Goal: Task Accomplishment & Management: Use online tool/utility

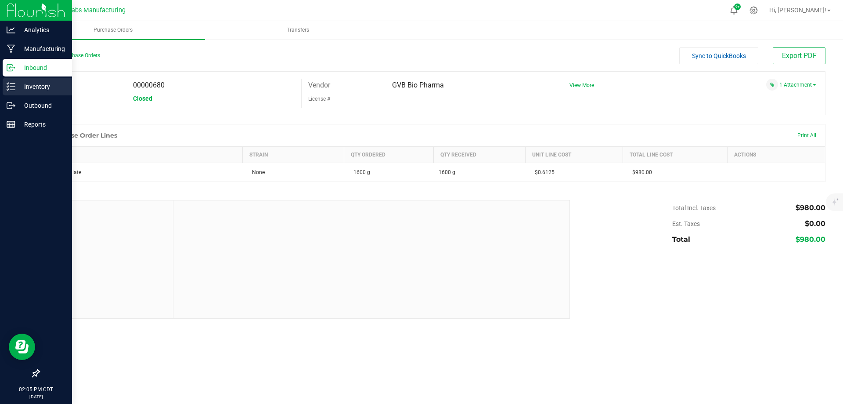
click at [25, 94] on div "Inventory" at bounding box center [37, 87] width 69 height 18
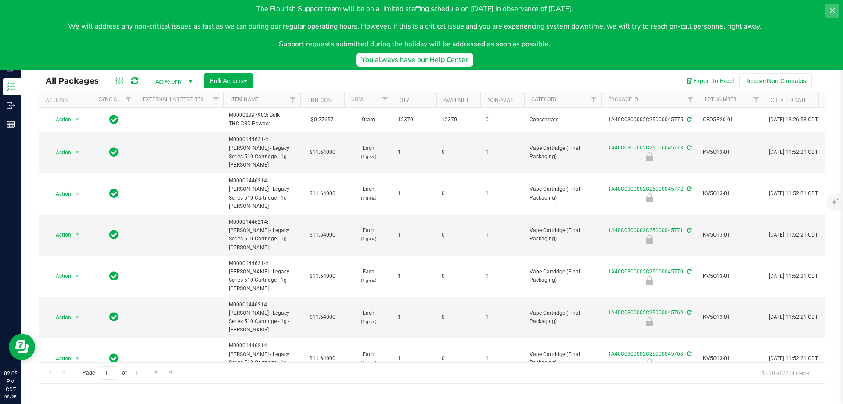
click at [834, 11] on icon at bounding box center [832, 10] width 4 height 4
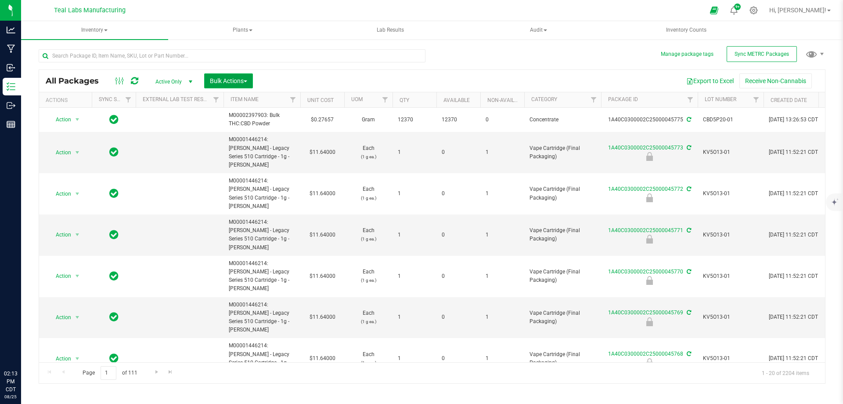
click at [230, 80] on span "Bulk Actions" at bounding box center [228, 80] width 37 height 7
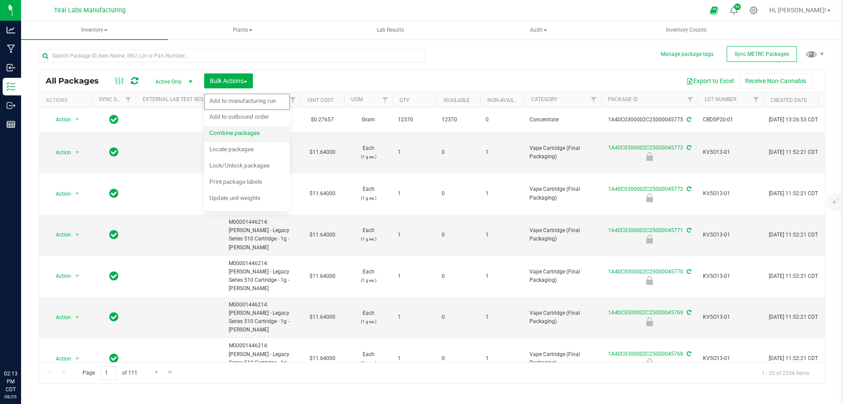
click at [246, 132] on span "Combine packages" at bounding box center [234, 132] width 51 height 7
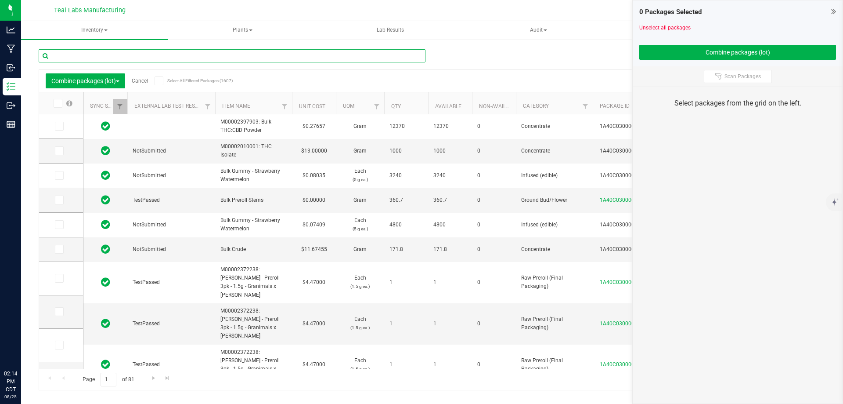
click at [219, 61] on input "text" at bounding box center [232, 55] width 387 height 13
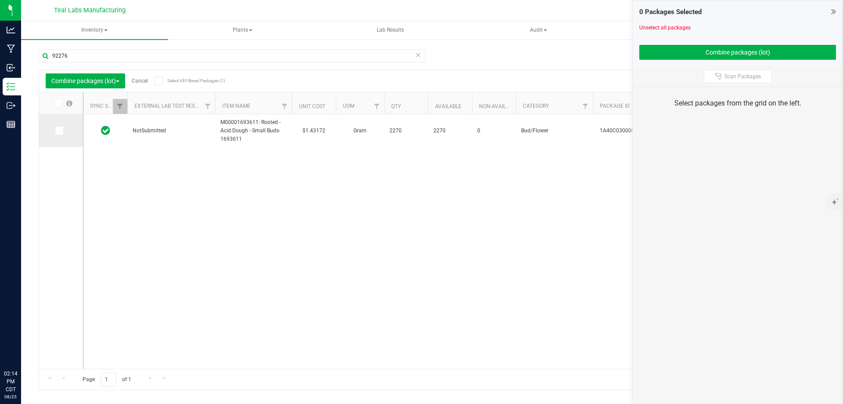
click at [56, 130] on icon at bounding box center [59, 130] width 6 height 0
click at [0, 0] on input "checkbox" at bounding box center [0, 0] width 0 height 0
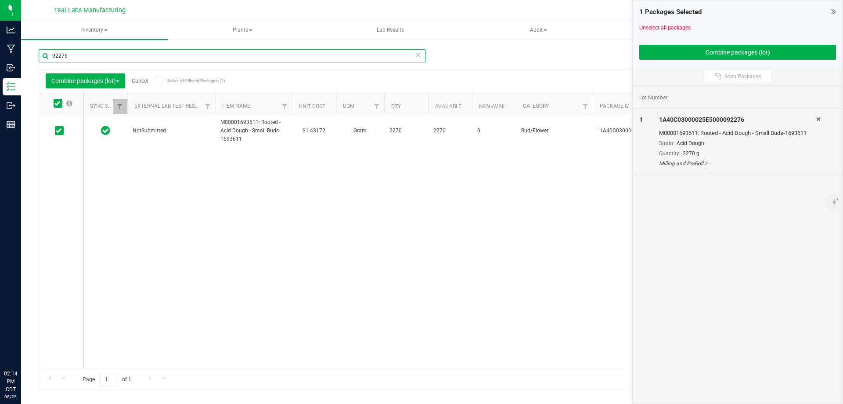
click at [78, 56] on input "92276" at bounding box center [232, 55] width 387 height 13
type input "92277"
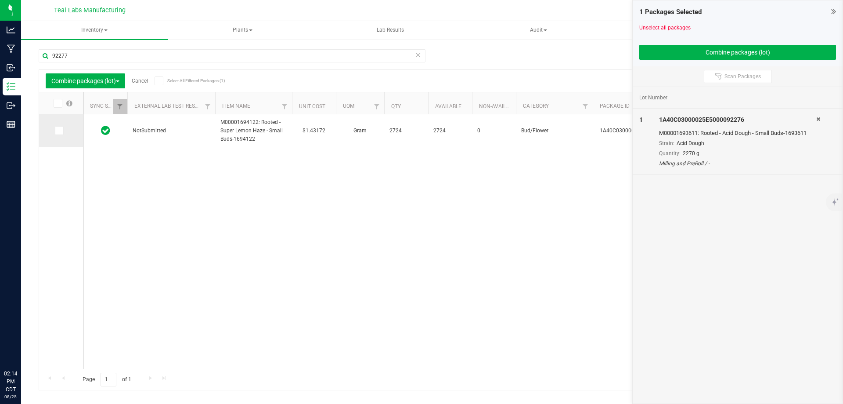
click at [59, 130] on icon at bounding box center [59, 130] width 6 height 0
click at [0, 0] on input "checkbox" at bounding box center [0, 0] width 0 height 0
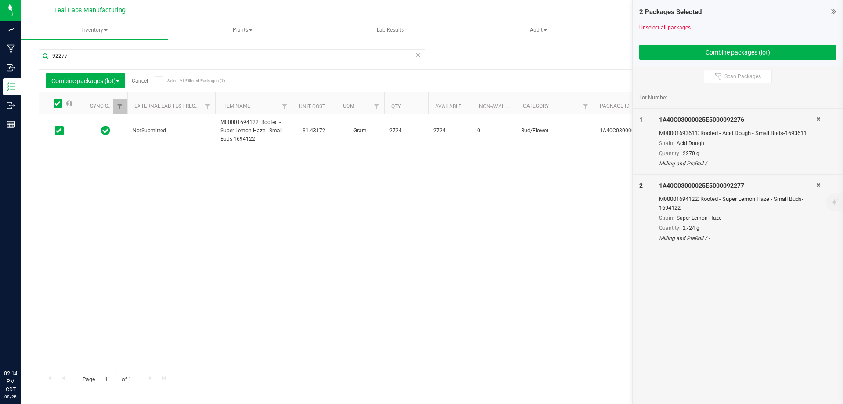
click at [143, 81] on link "Cancel" at bounding box center [140, 81] width 16 height 6
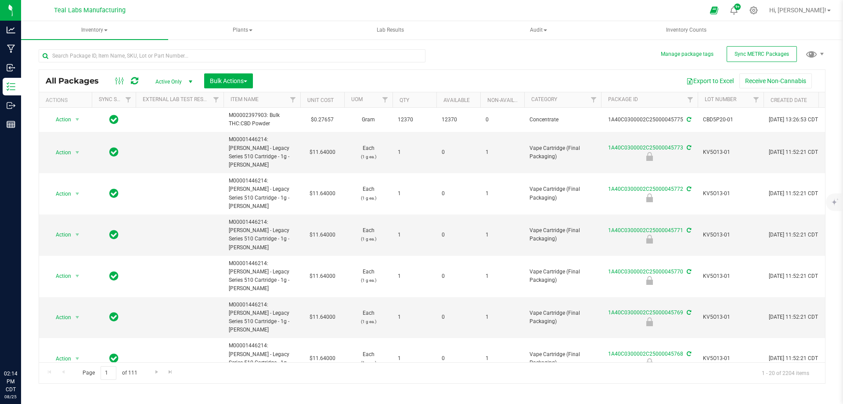
click at [325, 75] on div "Export to Excel Receive Non-Cannabis" at bounding box center [539, 80] width 559 height 15
click at [239, 87] on button "Bulk Actions" at bounding box center [228, 80] width 49 height 15
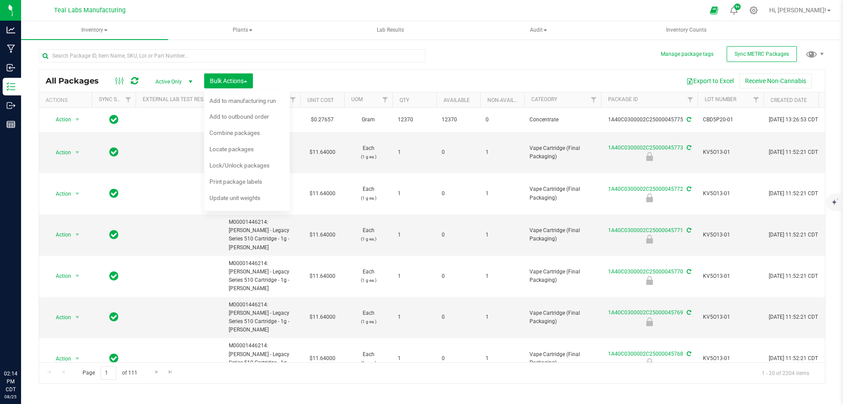
click at [307, 82] on div "Export to Excel Receive Non-Cannabis" at bounding box center [539, 80] width 559 height 15
click at [294, 77] on div "Export to Excel Receive Non-Cannabis" at bounding box center [539, 80] width 559 height 15
click at [207, 57] on input "text" at bounding box center [232, 55] width 387 height 13
click at [290, 68] on div at bounding box center [232, 59] width 387 height 20
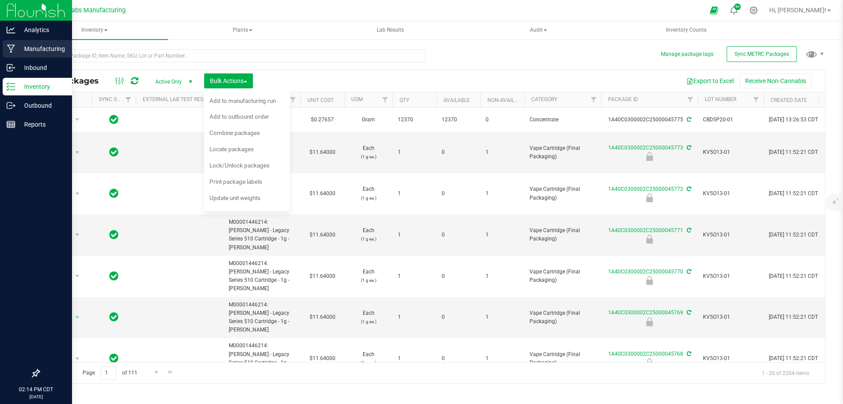
click at [13, 54] on div "Manufacturing" at bounding box center [37, 49] width 69 height 18
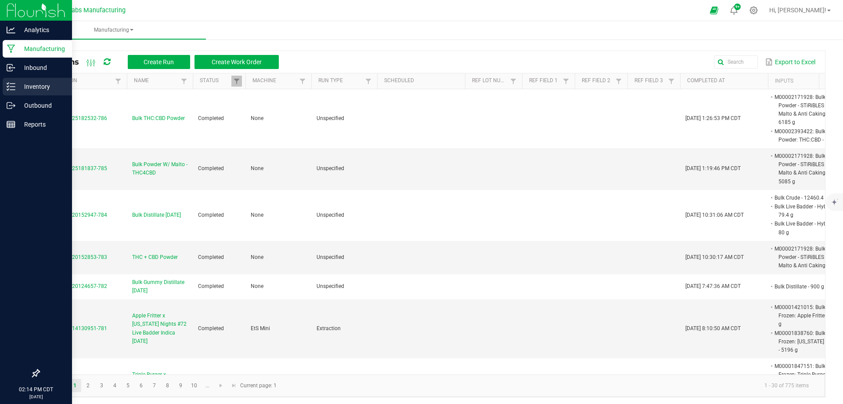
click at [21, 87] on p "Inventory" at bounding box center [41, 86] width 53 height 11
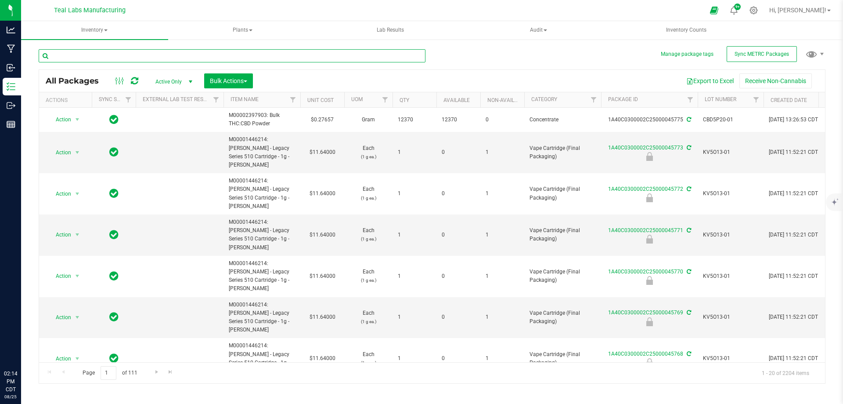
click at [139, 58] on input "text" at bounding box center [232, 55] width 387 height 13
type input "92276"
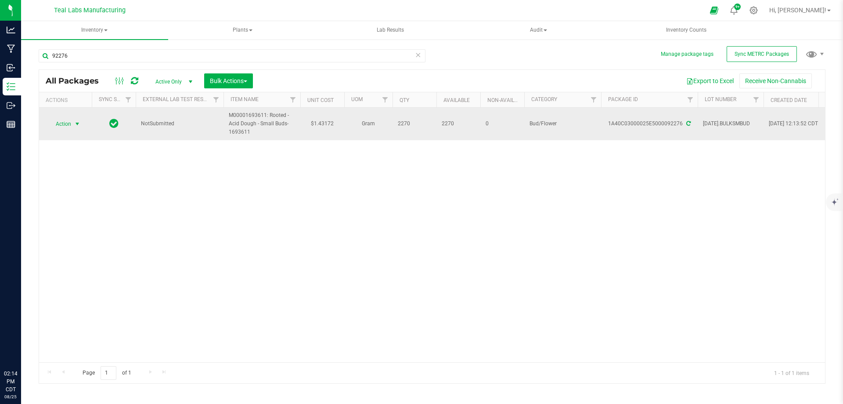
click at [69, 127] on span "Action" at bounding box center [60, 124] width 24 height 12
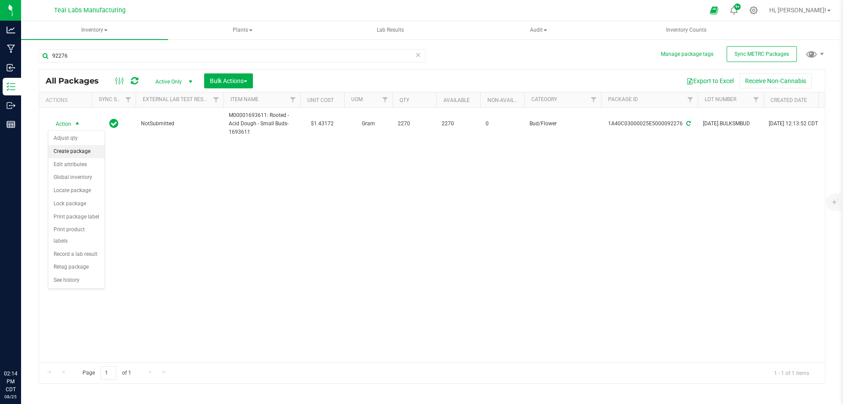
click at [68, 152] on li "Create package" at bounding box center [76, 151] width 56 height 13
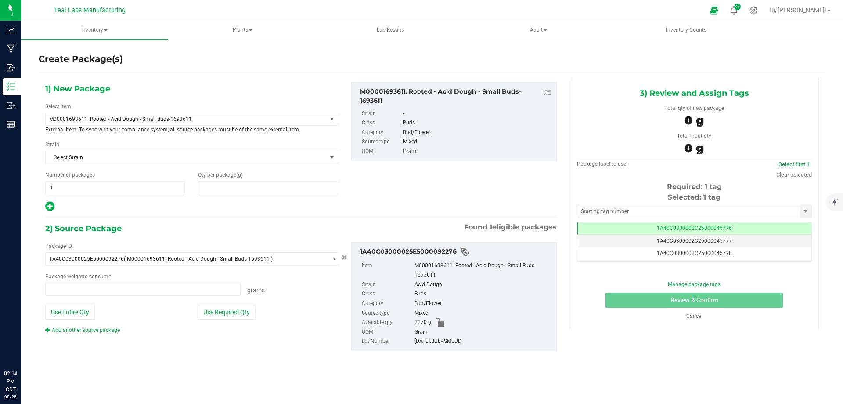
type input "0.0000"
type input "0.0000 g"
click at [142, 123] on span "M00001693611: Rooted - Acid Dough - Small Buds-1693611" at bounding box center [186, 119] width 281 height 12
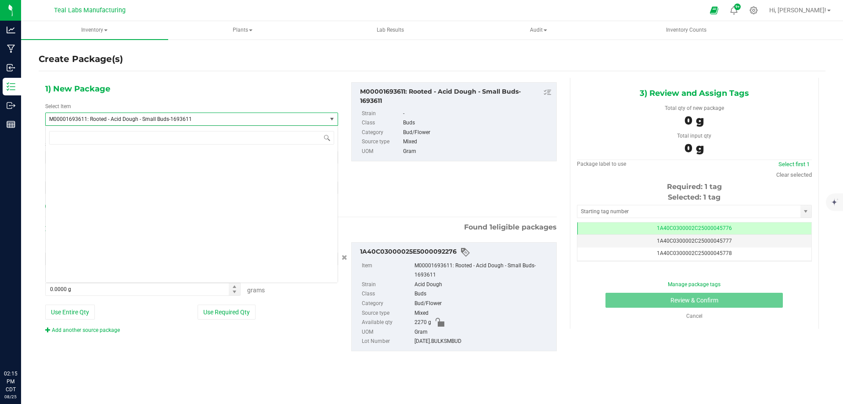
scroll to position [7083, 0]
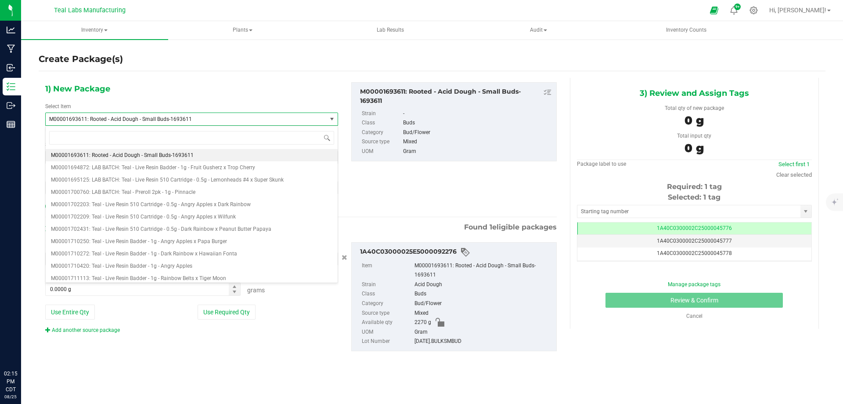
click at [175, 88] on div "1) New Package Select Item M00001693611: Rooted - Acid Dough - Small Buds-16936…" at bounding box center [192, 147] width 306 height 130
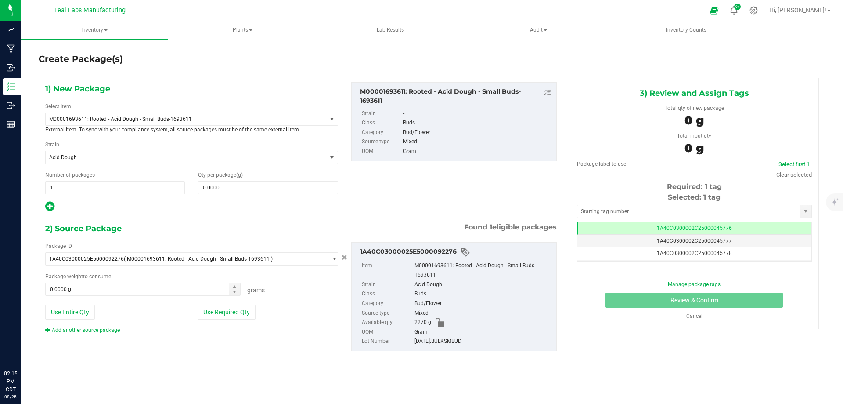
click at [171, 87] on div "1) New Package Select Item M00001693611: Rooted - Acid Dough - Small Buds-16936…" at bounding box center [192, 147] width 306 height 130
click at [160, 120] on span "M00001693611: Rooted - Acid Dough - Small Buds-1693611" at bounding box center [180, 119] width 263 height 6
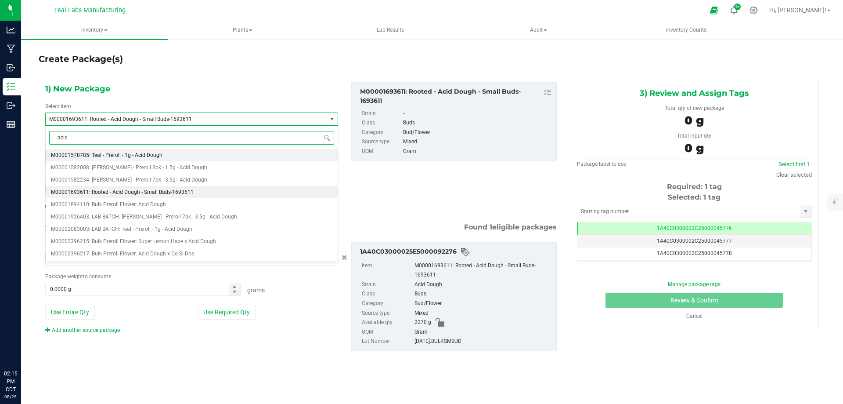
scroll to position [0, 0]
type input "a"
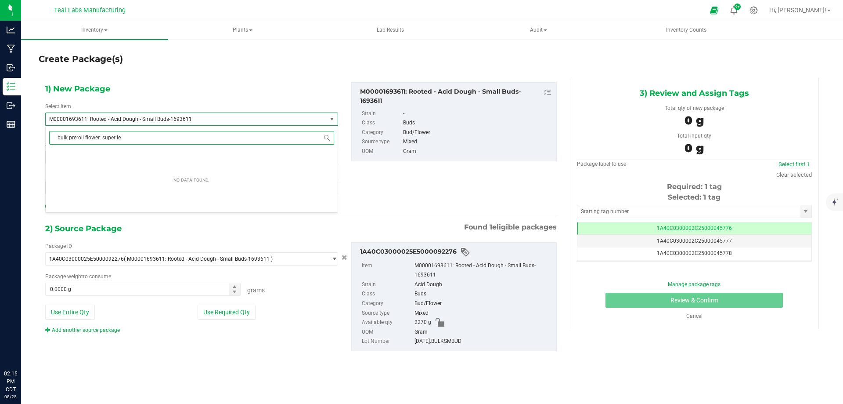
type input "bulk preroll flower: super lem"
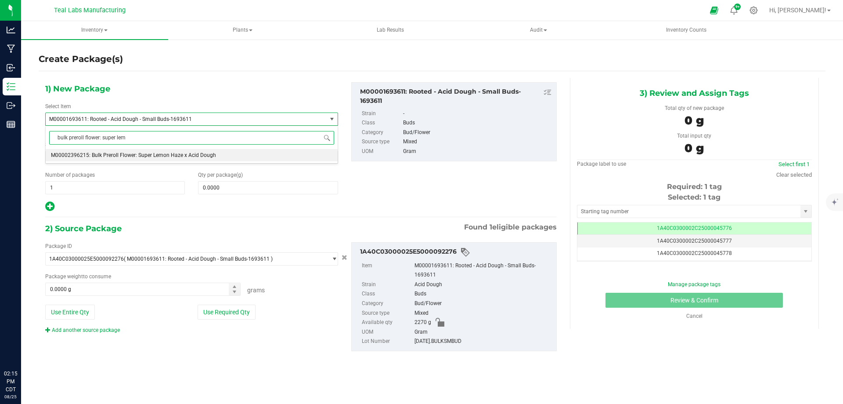
click at [177, 156] on span "M00002396215: Bulk Preroll Flower: Super Lemon Haze x Acid Dough" at bounding box center [133, 155] width 165 height 6
type input "0.0000"
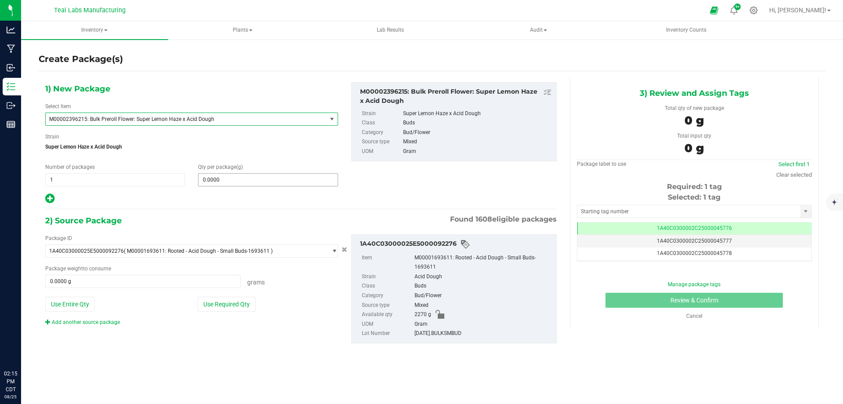
click at [214, 177] on span "0.0000 0" at bounding box center [268, 179] width 140 height 13
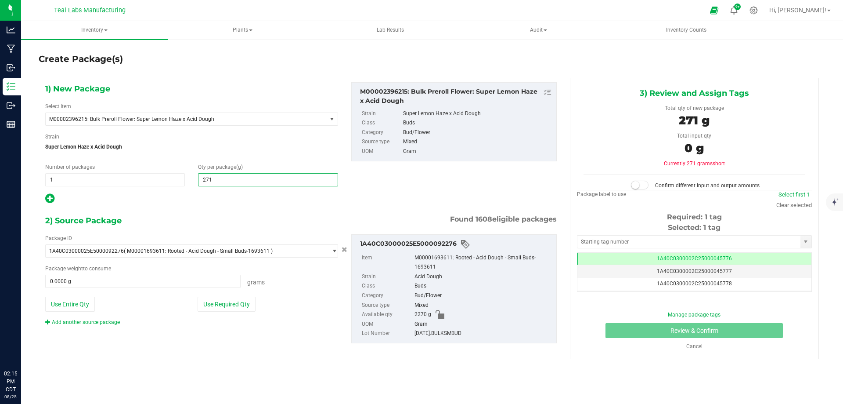
type input "2718"
type input "2,718.0000"
click at [76, 272] on div "Package weight to consume 0.0000 g 0 Grams" at bounding box center [191, 275] width 293 height 23
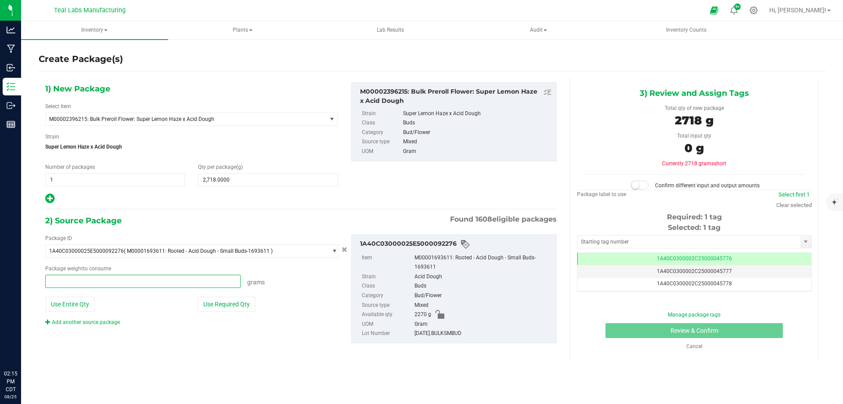
click at [75, 277] on span at bounding box center [142, 280] width 195 height 13
click at [75, 277] on input "text" at bounding box center [143, 281] width 195 height 12
type input "1359"
type input "1359.0000 g"
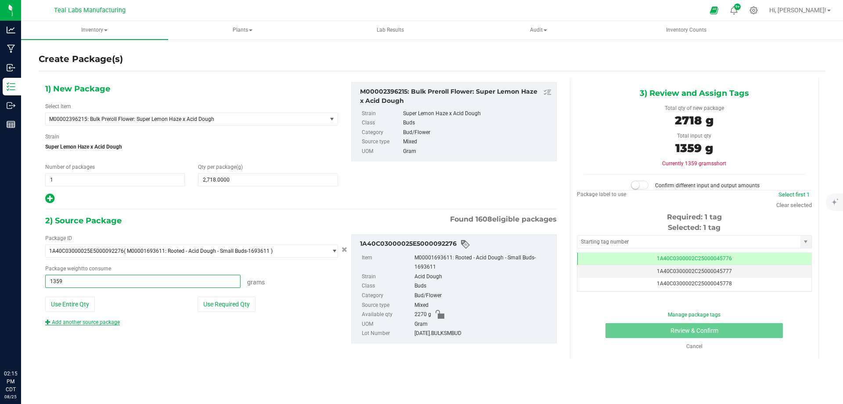
click at [86, 322] on link "Add another source package" at bounding box center [82, 322] width 75 height 6
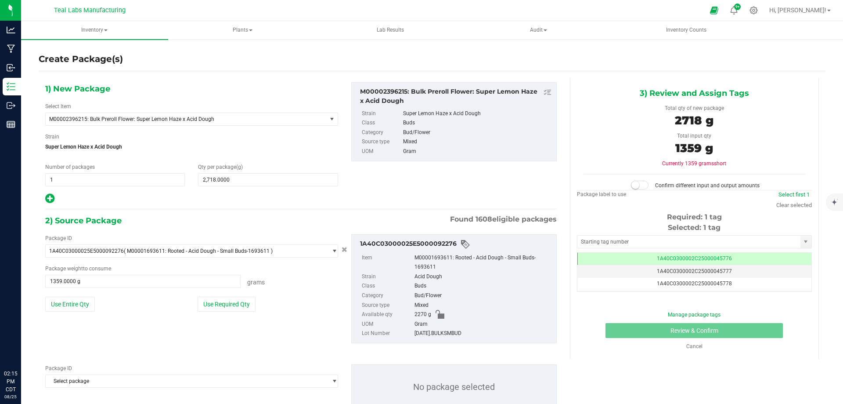
scroll to position [30, 0]
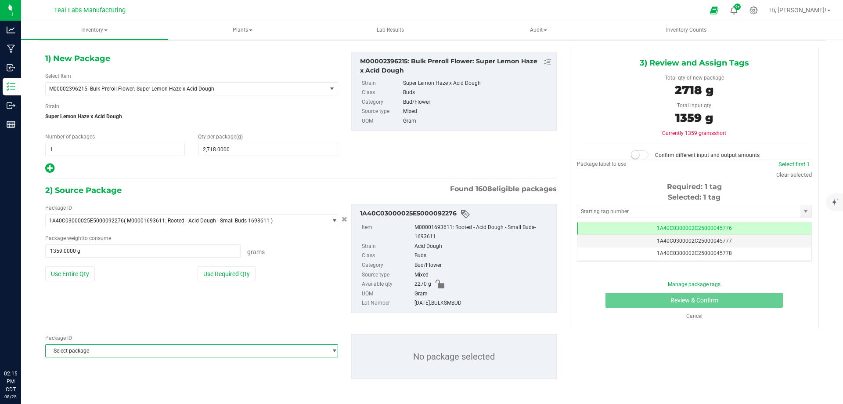
click at [91, 354] on span "Select package" at bounding box center [186, 350] width 281 height 12
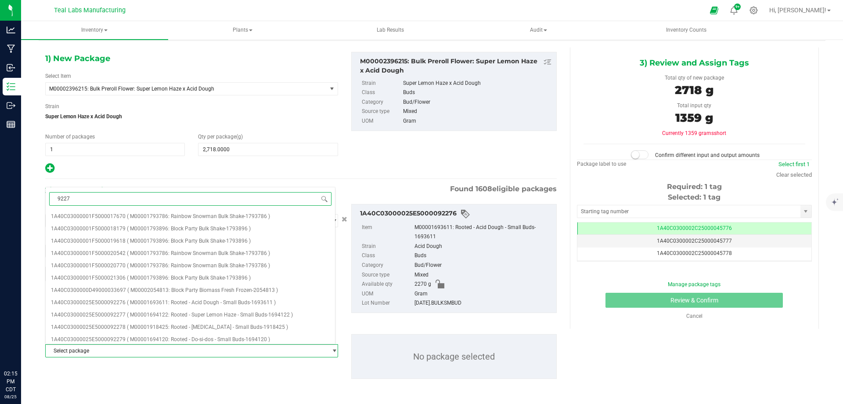
type input "92277"
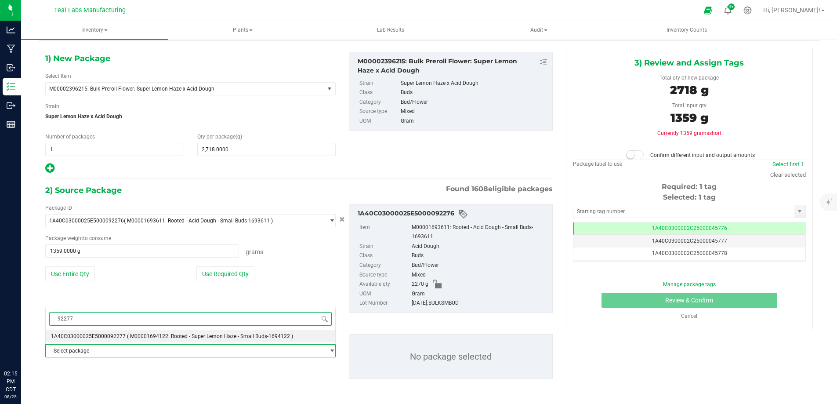
click at [172, 336] on span "( M00001694122: Rooted - Super Lemon Haze - Small Buds-1694122 )" at bounding box center [210, 336] width 166 height 6
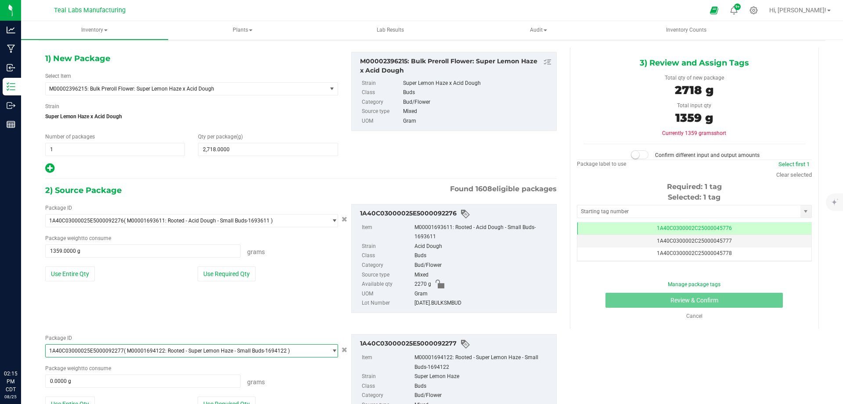
click at [184, 319] on div "Package ID 1A40C03000025E5000092276 ( M00001693611: Rooted - Acid Dough - Small…" at bounding box center [301, 258] width 525 height 123
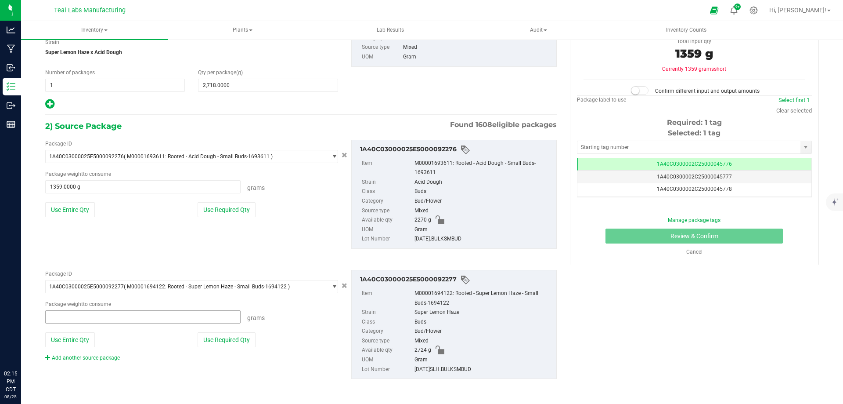
click at [105, 315] on span at bounding box center [142, 316] width 195 height 13
type input "1359"
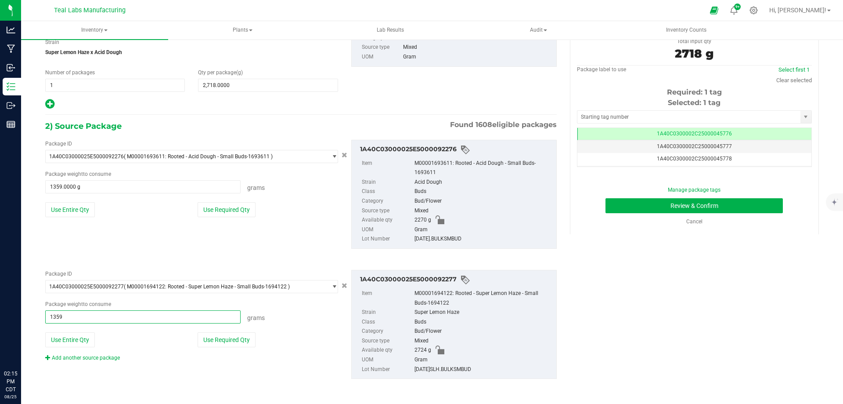
type input "1359.0000 g"
click at [110, 236] on div "Package ID 1A40C03000025E5000092276 ( M00001693611: Rooted - Acid Dough - Small…" at bounding box center [301, 194] width 525 height 123
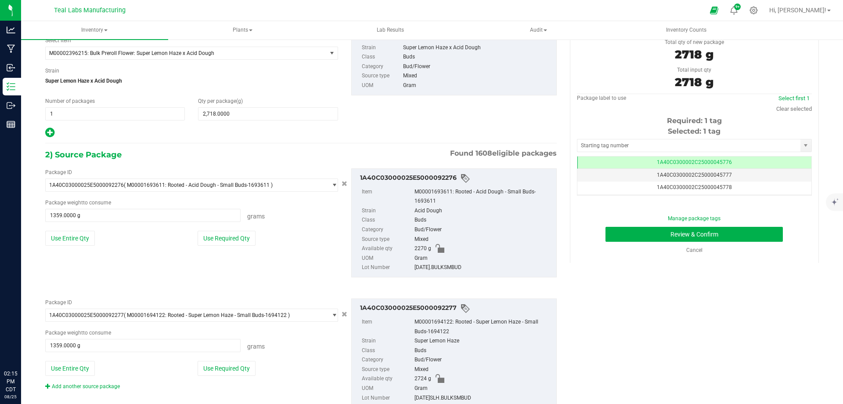
scroll to position [51, 0]
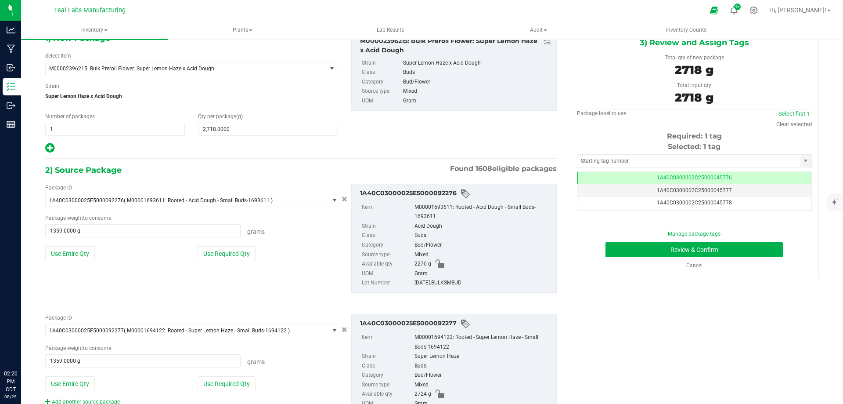
click at [726, 315] on div "1) New Package Select Item M00002396215: Bulk Preroll Flower: Super Lemon Haze …" at bounding box center [432, 234] width 787 height 414
click at [644, 251] on button "Review & Confirm" at bounding box center [694, 249] width 177 height 15
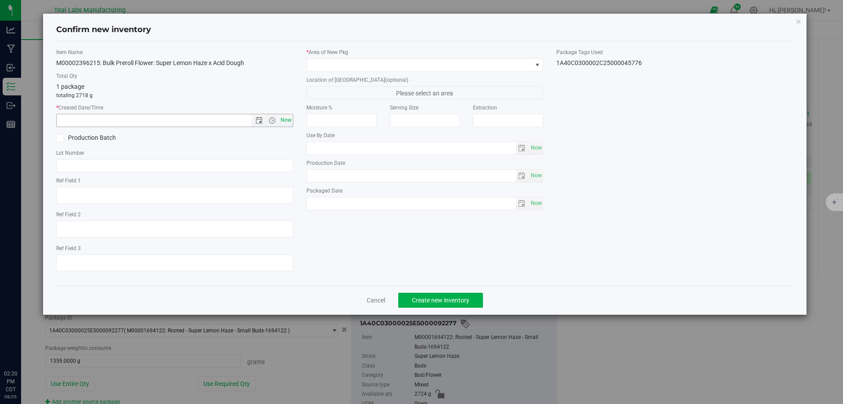
click at [288, 121] on span "Now" at bounding box center [285, 120] width 15 height 13
type input "8/25/2025 2:20 PM"
click at [365, 65] on span at bounding box center [419, 65] width 225 height 12
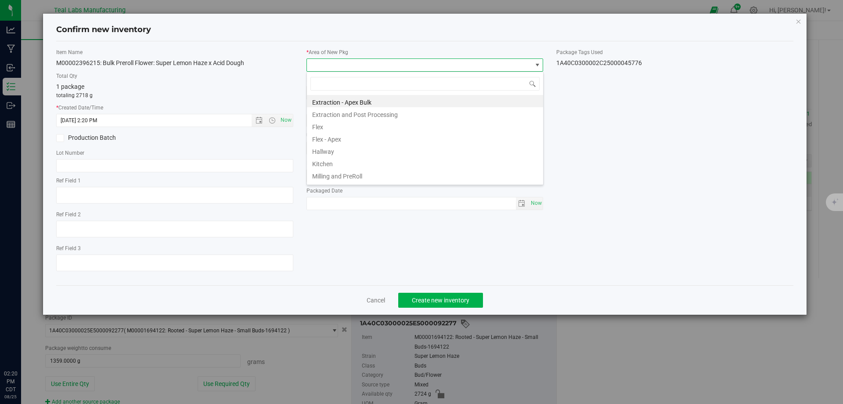
scroll to position [13, 237]
click at [356, 173] on li "Milling and PreRoll" at bounding box center [425, 175] width 236 height 12
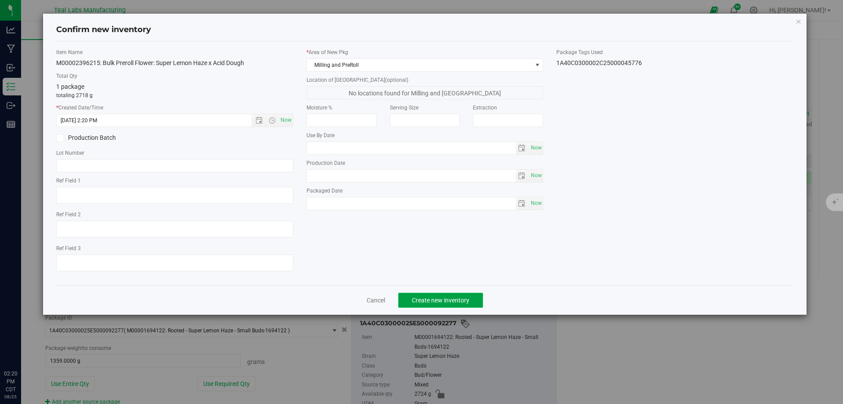
click at [428, 299] on span "Create new inventory" at bounding box center [441, 299] width 58 height 7
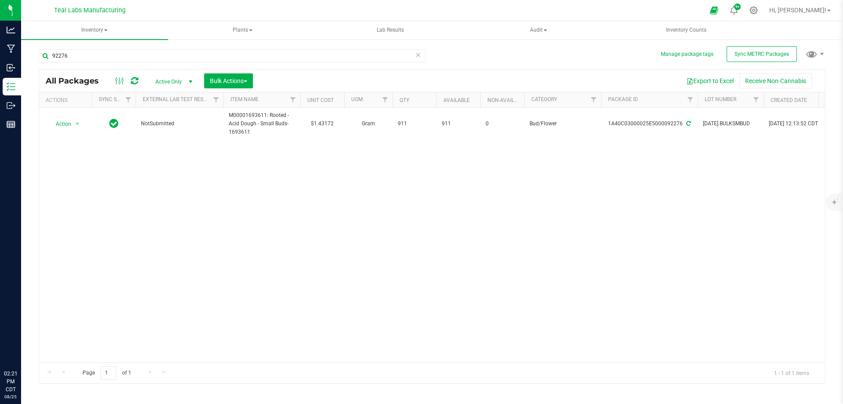
click at [200, 239] on div "Action Action Adjust qty Create package Edit attributes Global inventory Locate…" at bounding box center [432, 235] width 786 height 254
click at [89, 58] on input "92276" at bounding box center [232, 55] width 387 height 13
type input "9277"
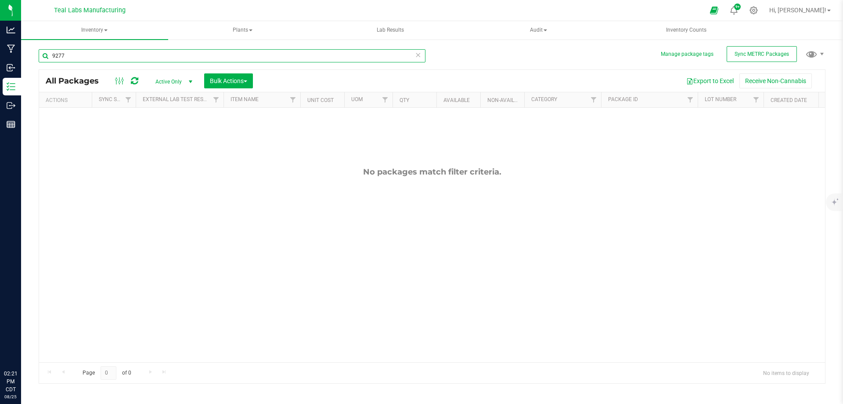
click at [92, 49] on input "9277" at bounding box center [232, 55] width 387 height 13
click at [472, 67] on div "All Packages Active Only Active Only Lab Samples Locked All External Internal B…" at bounding box center [432, 212] width 787 height 343
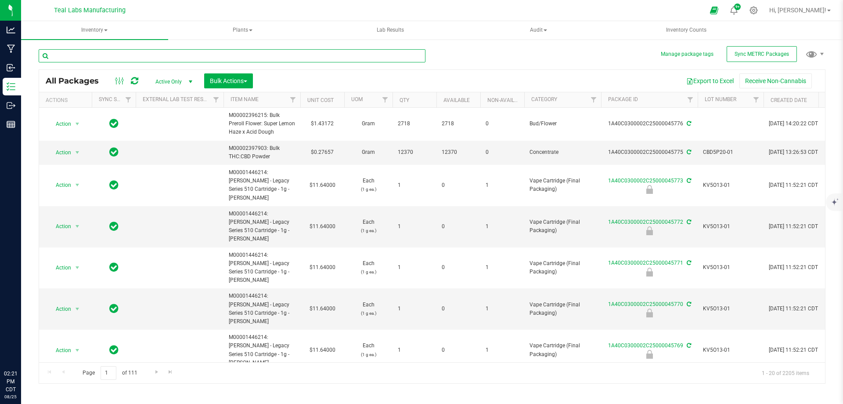
click at [230, 59] on input "text" at bounding box center [232, 55] width 387 height 13
type input "92277"
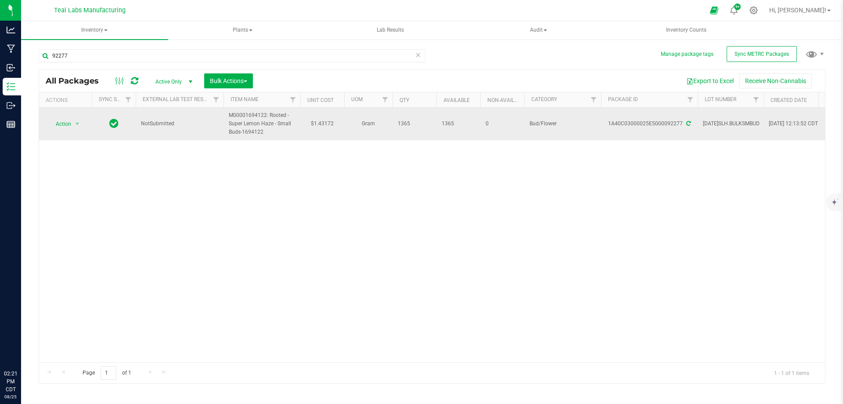
click at [68, 124] on span "Action" at bounding box center [60, 124] width 24 height 12
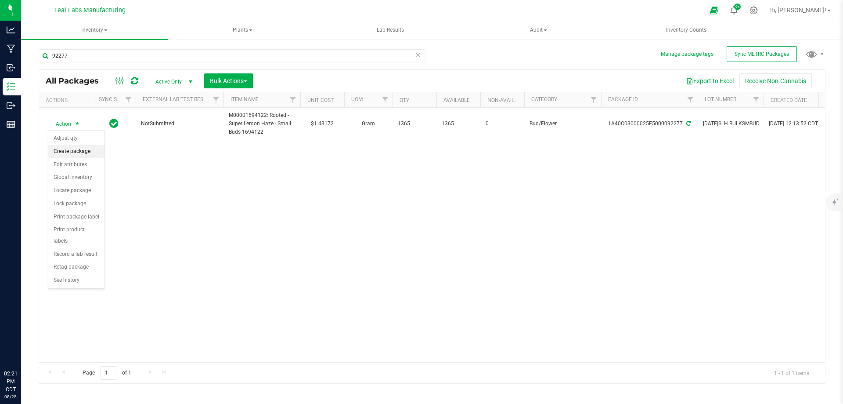
click at [69, 151] on li "Create package" at bounding box center [76, 151] width 56 height 13
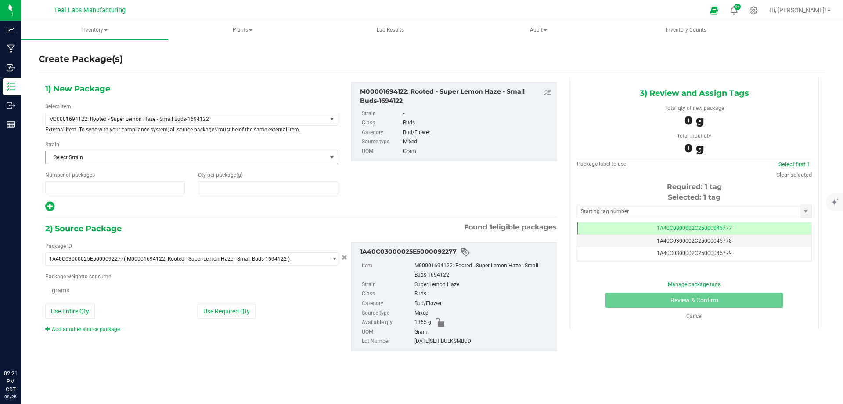
type input "1"
type input "0.0000"
click at [179, 115] on span "M00001694122: Rooted - Super Lemon Haze - Small Buds-1694122" at bounding box center [186, 119] width 281 height 12
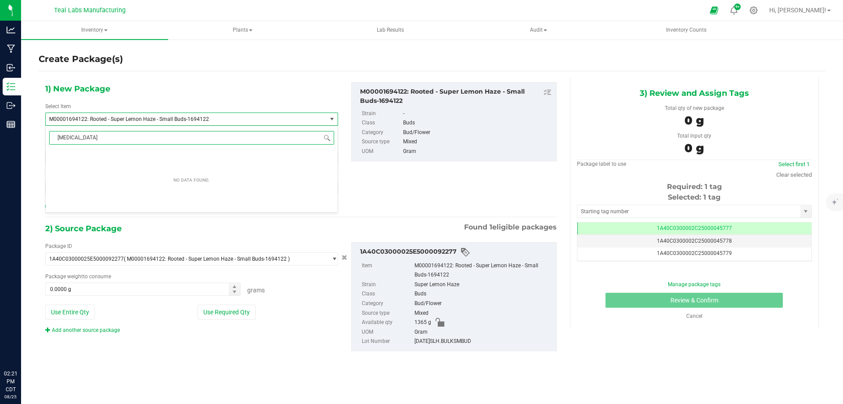
scroll to position [0, 0]
click at [117, 137] on input "cement shoes" at bounding box center [191, 138] width 285 height 14
type input "bulk preroll flower: ceme"
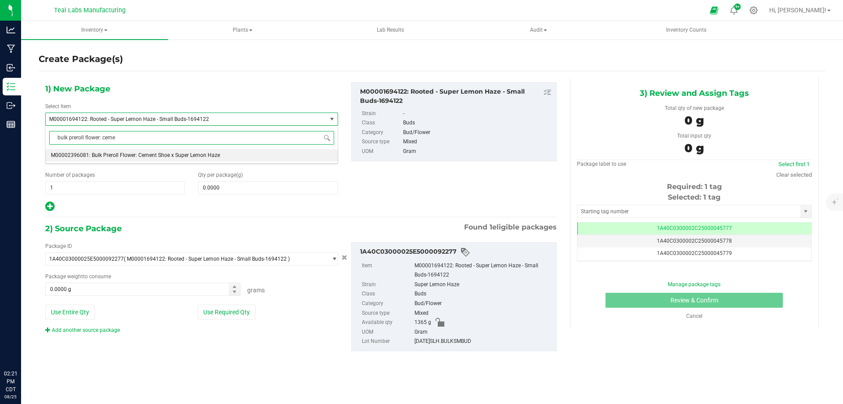
click at [161, 155] on span "M00002396081: Bulk Preroll Flower: Cement Shoe x Super Lemon Haze" at bounding box center [135, 155] width 169 height 6
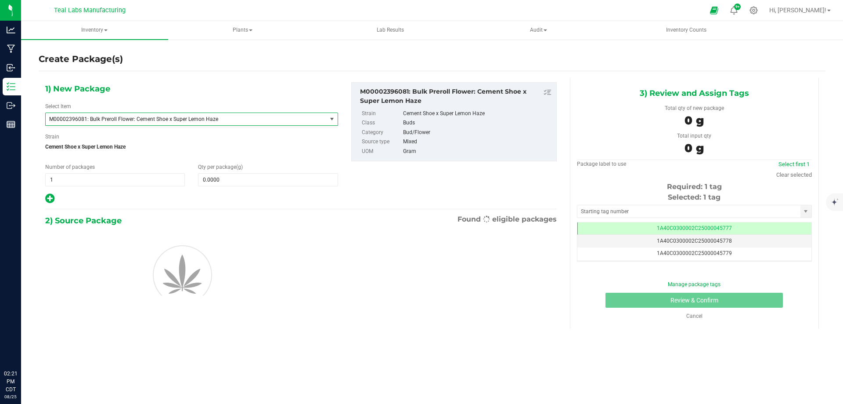
type input "0.0000"
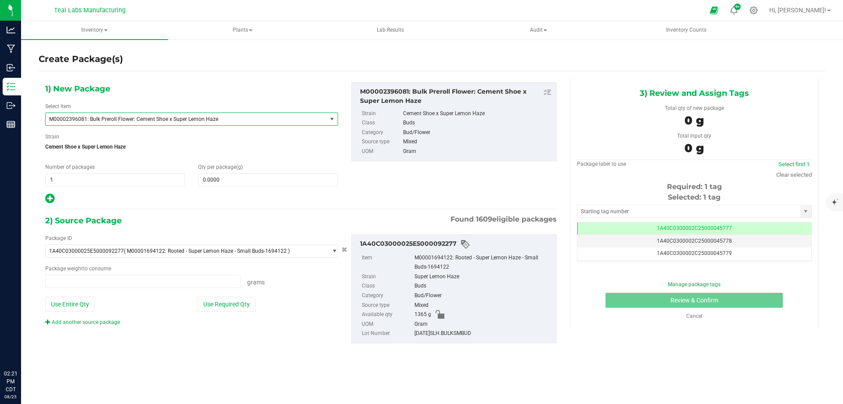
type input "0.0000 g"
click at [227, 301] on button "Use Required Qty" at bounding box center [227, 303] width 58 height 15
click at [105, 324] on link "Add another source package" at bounding box center [82, 322] width 75 height 6
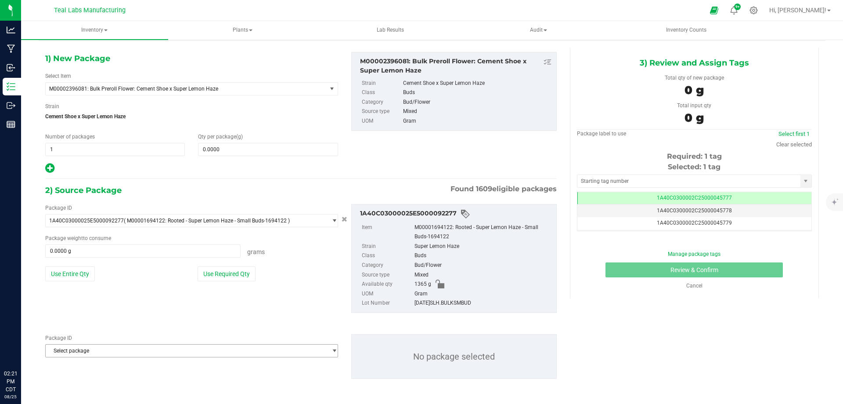
click at [101, 354] on span "Select package" at bounding box center [186, 350] width 281 height 12
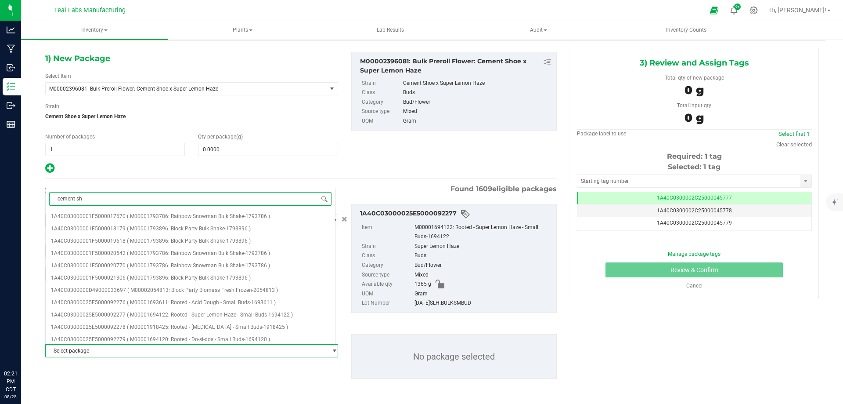
type input "cement sho"
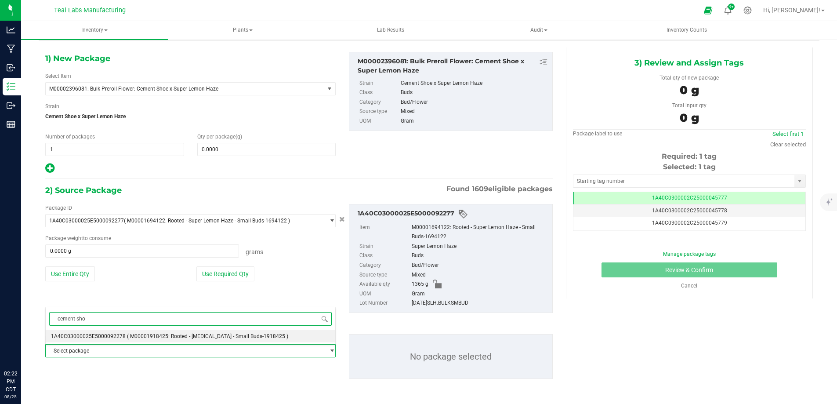
click at [171, 338] on span "( M00001918425: Rooted - Cement Shoes - Small Buds-1918425 )" at bounding box center [207, 336] width 161 height 6
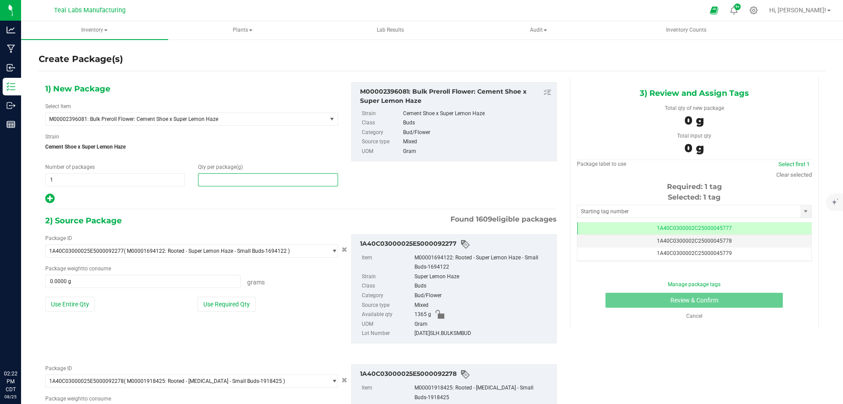
click at [223, 182] on span at bounding box center [268, 179] width 140 height 13
type input "0.0000"
click at [208, 173] on span "0.0000 0" at bounding box center [268, 179] width 140 height 13
click at [212, 177] on span at bounding box center [268, 179] width 140 height 13
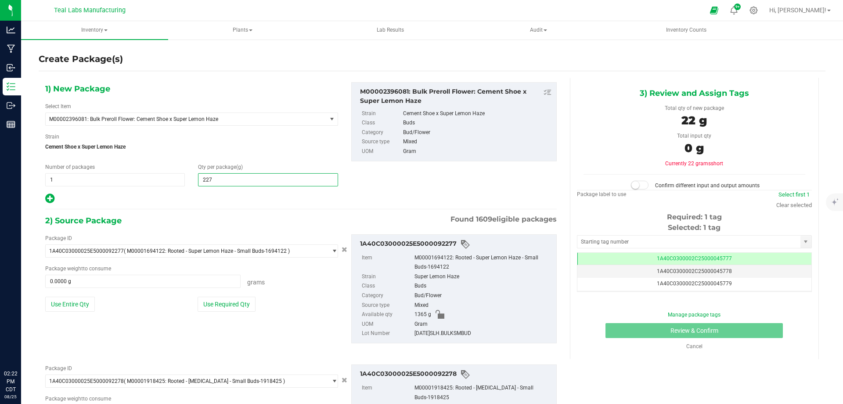
type input "2273"
type input "2,273.0000"
click at [205, 212] on div "1) New Package Select Item M00002396081: Bulk Preroll Flower: Cement Shoe x Sup…" at bounding box center [301, 285] width 525 height 414
click at [242, 303] on button "Use Required Qty" at bounding box center [227, 303] width 58 height 15
type input "1365.0000 g"
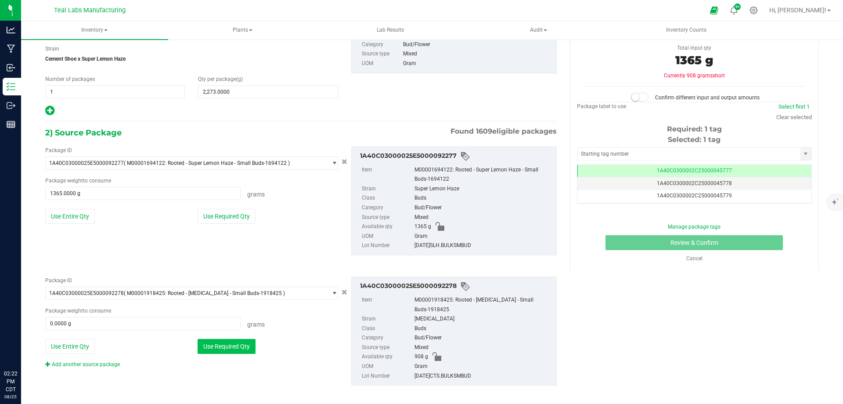
click at [245, 349] on button "Use Required Qty" at bounding box center [227, 346] width 58 height 15
type input "908.0000 g"
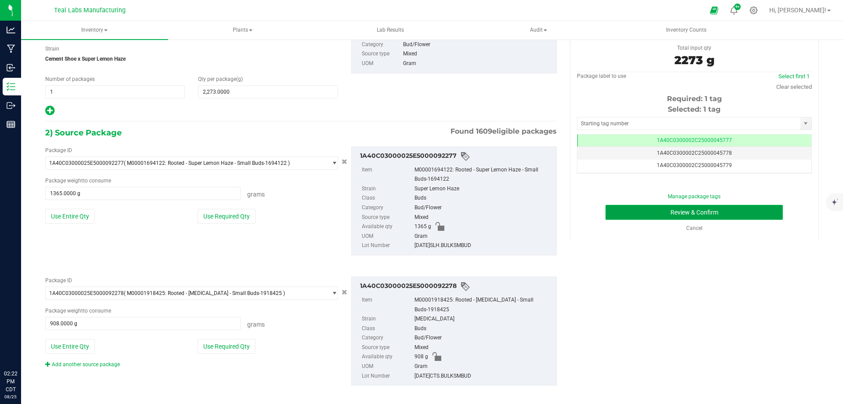
click at [625, 212] on button "Review & Confirm" at bounding box center [694, 212] width 177 height 15
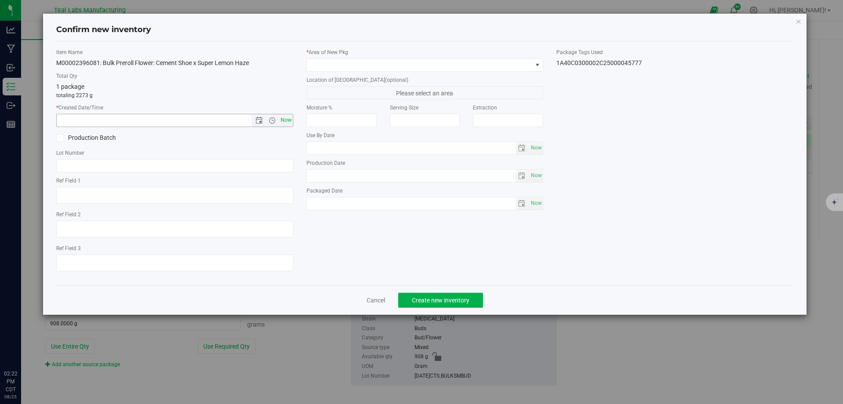
drag, startPoint x: 282, startPoint y: 122, endPoint x: 289, endPoint y: 119, distance: 6.5
click at [283, 122] on span "Now" at bounding box center [285, 120] width 15 height 13
type input "8/25/2025 2:22 PM"
click at [359, 61] on span at bounding box center [419, 65] width 225 height 12
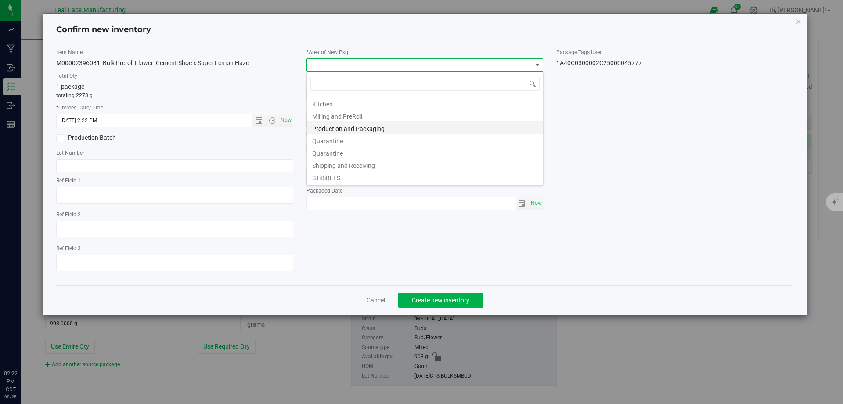
scroll to position [44, 0]
click at [360, 130] on li "Milling and PreRoll" at bounding box center [425, 131] width 236 height 12
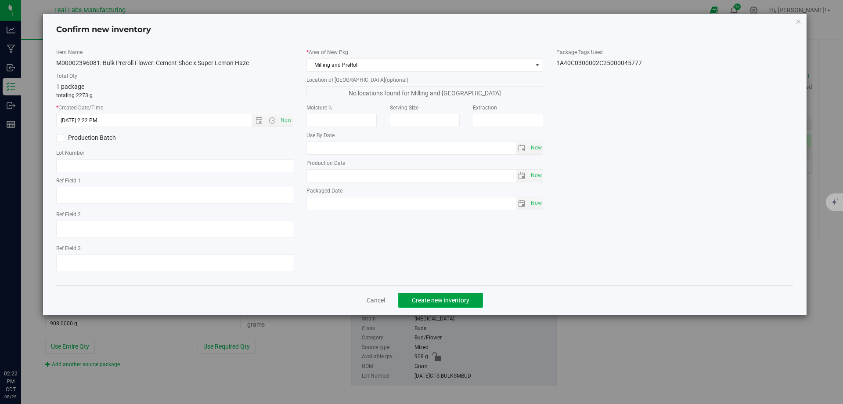
click at [451, 301] on span "Create new inventory" at bounding box center [441, 299] width 58 height 7
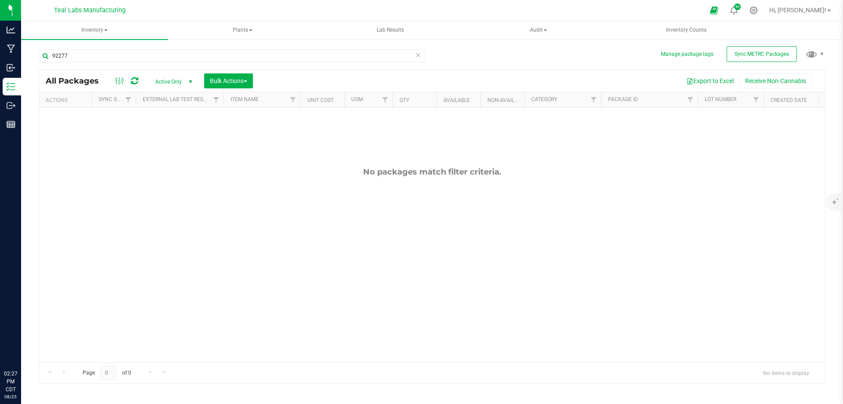
click at [321, 224] on div "No packages match filter criteria." at bounding box center [432, 265] width 786 height 314
click at [79, 57] on input "92277" at bounding box center [232, 55] width 387 height 13
type input "92276"
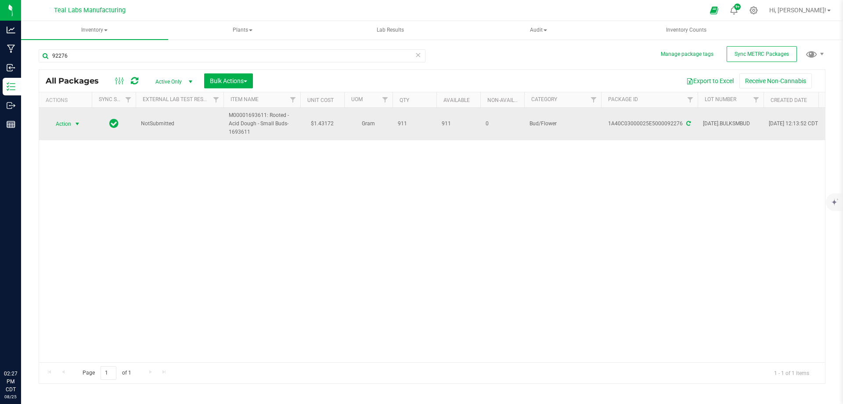
click at [67, 130] on span "Action" at bounding box center [60, 124] width 24 height 12
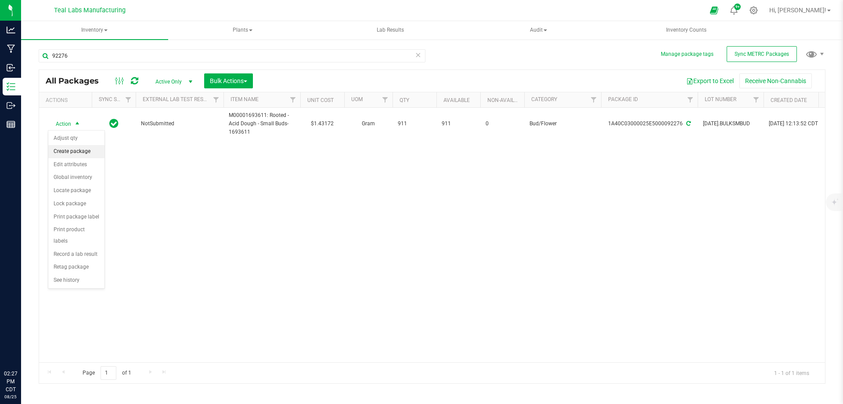
click at [66, 149] on li "Create package" at bounding box center [76, 151] width 56 height 13
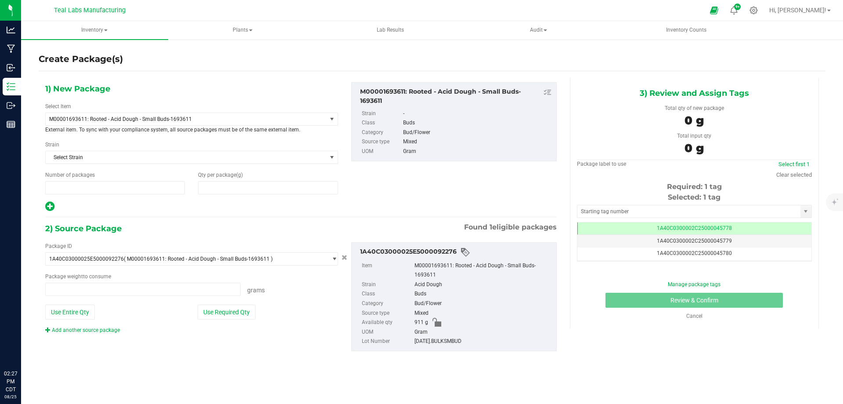
type input "1"
type input "0.0000"
type input "0.0000 g"
click at [139, 119] on span "M00001693611: Rooted - Acid Dough - Small Buds-1693611" at bounding box center [180, 119] width 263 height 6
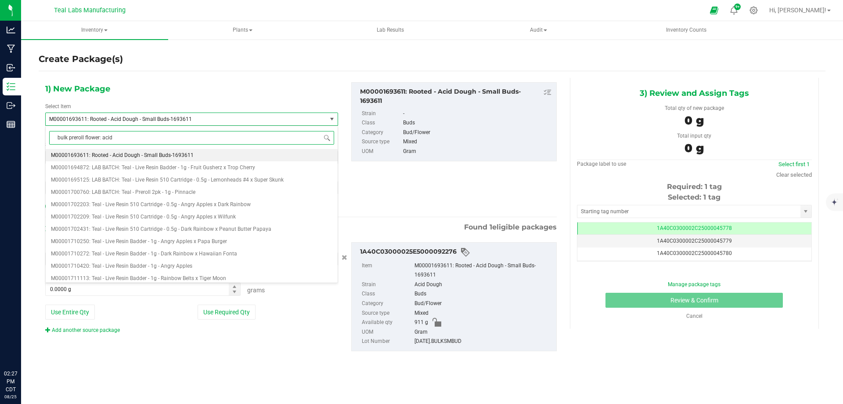
type input "bulk preroll flower: acid d"
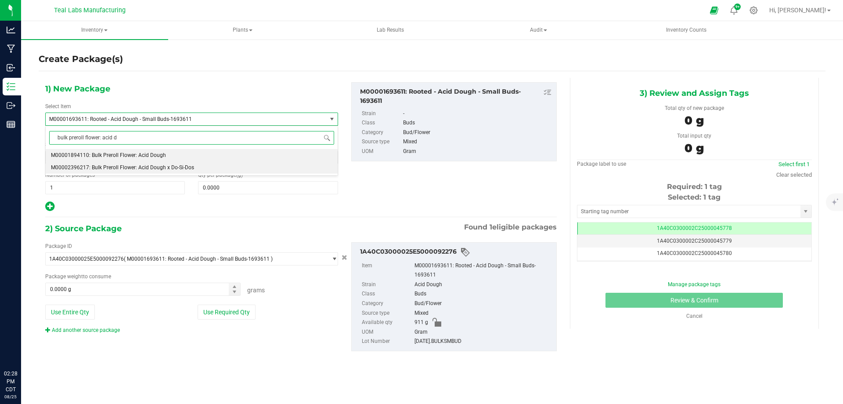
click at [148, 165] on li "M00002396217: Bulk Preroll Flower: Acid Dough x Do-Si-Dos" at bounding box center [192, 167] width 292 height 12
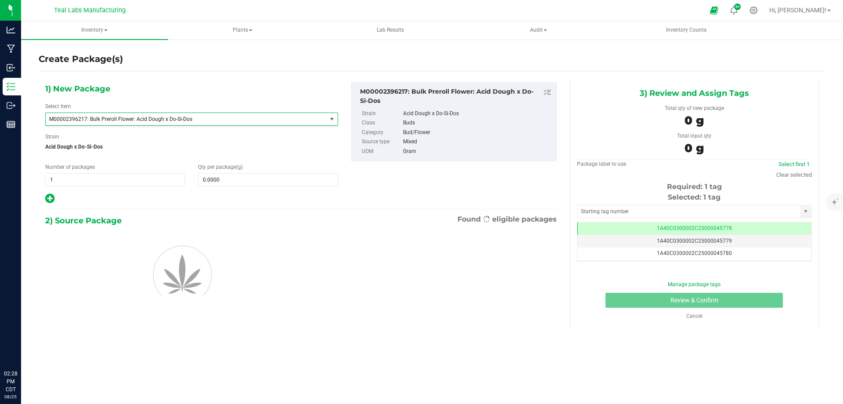
type input "0.0000"
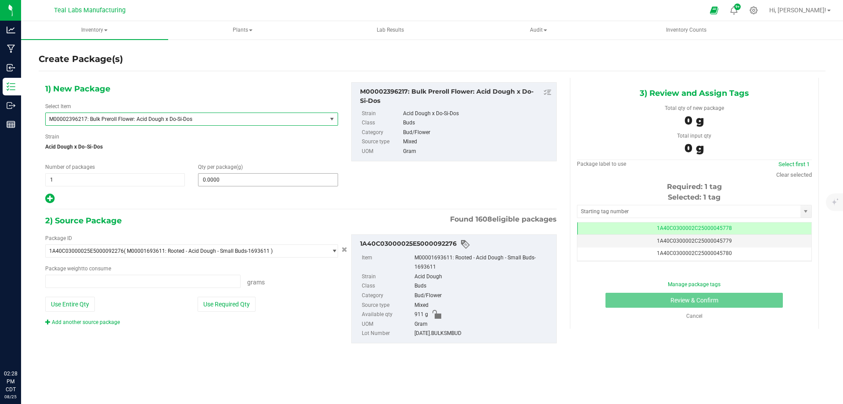
type input "0.0000 g"
click at [216, 183] on span at bounding box center [268, 179] width 140 height 13
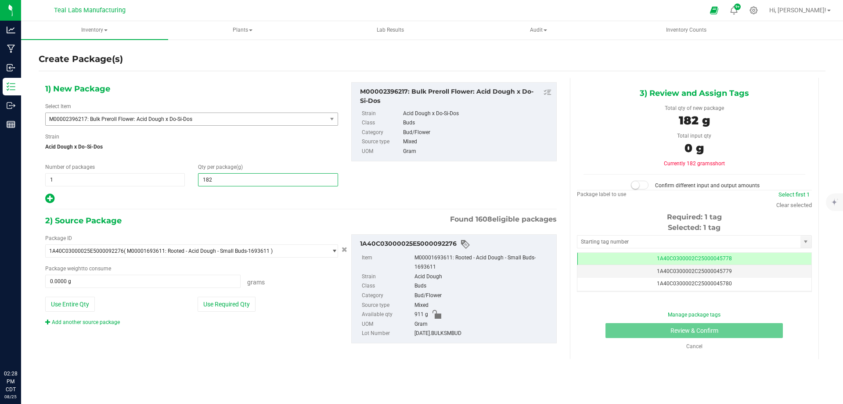
type input "1823"
type input "1,823.0000"
click at [207, 209] on hr at bounding box center [301, 209] width 512 height 1
click at [89, 323] on link "Add another source package" at bounding box center [82, 322] width 75 height 6
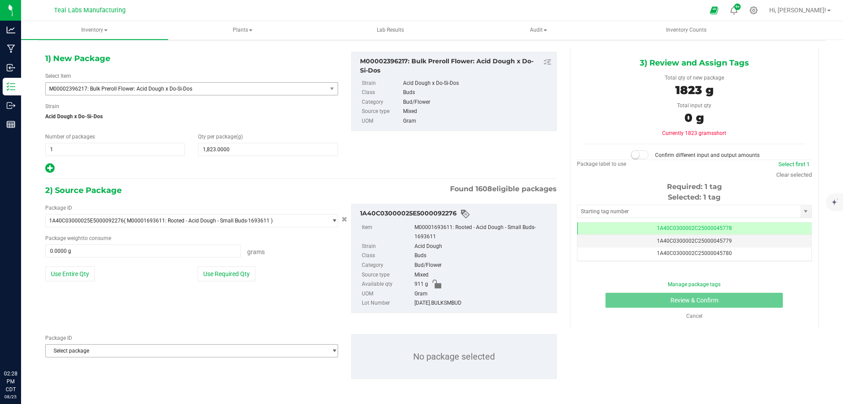
click at [127, 353] on span "Select package" at bounding box center [186, 350] width 281 height 12
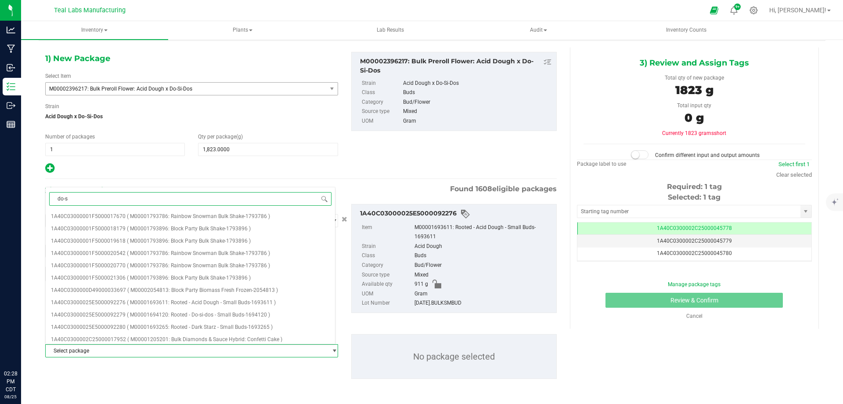
type input "do-si"
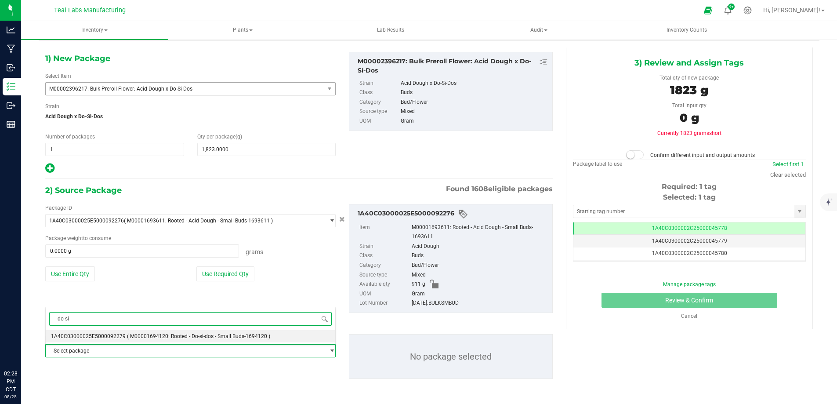
click at [167, 338] on span "( M00001694120: Rooted - Do-si-dos - Small Buds-1694120 )" at bounding box center [198, 336] width 143 height 6
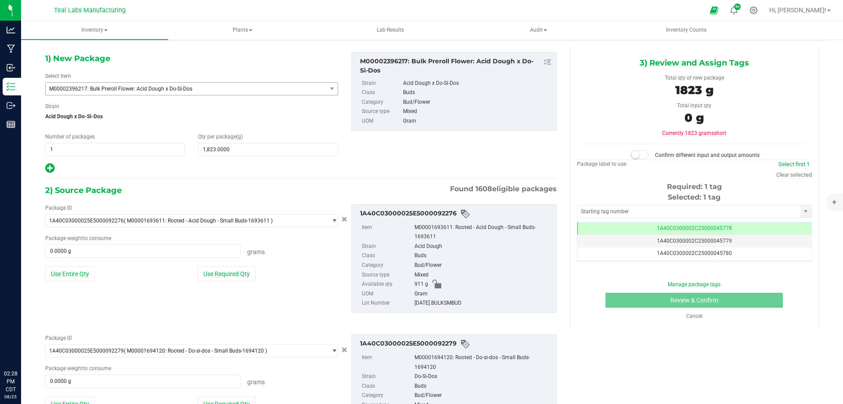
click at [153, 309] on div "Package ID 1A40C03000025E5000092276 ( M00001693611: Rooted - Acid Dough - Small…" at bounding box center [301, 258] width 525 height 123
click at [231, 279] on button "Use Required Qty" at bounding box center [227, 273] width 58 height 15
type input "911.0000 g"
click at [152, 292] on div "Package ID 1A40C03000025E5000092276 ( M00001693611: Rooted - Acid Dough - Small…" at bounding box center [301, 258] width 525 height 123
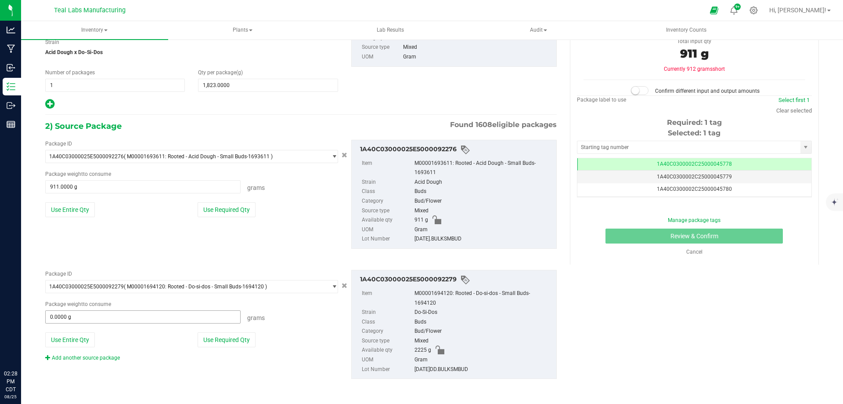
click at [112, 316] on span "0.0000 g 0" at bounding box center [142, 316] width 195 height 13
type input "912"
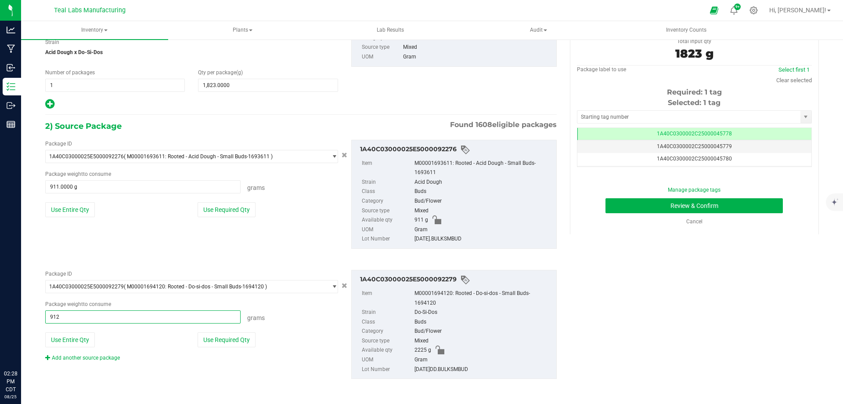
type input "912.0000 g"
click at [159, 364] on div "Package ID 1A40C03000025E5000092279 ( M00001694120: Rooted - Do-si-dos - Small …" at bounding box center [301, 324] width 525 height 123
click at [628, 205] on button "Review & Confirm" at bounding box center [694, 205] width 177 height 15
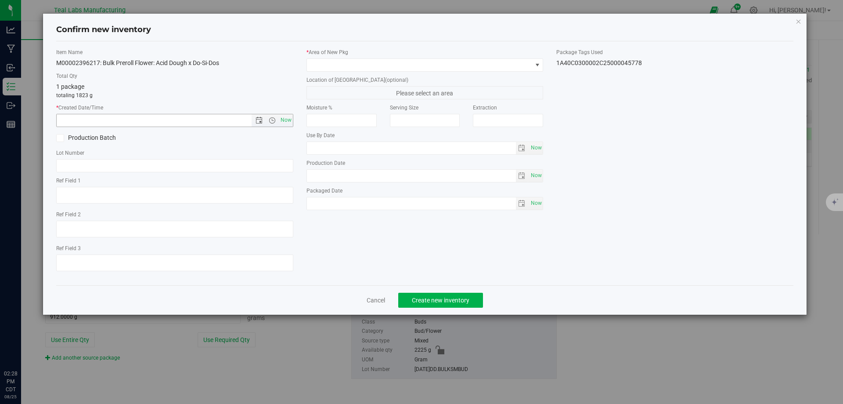
drag, startPoint x: 281, startPoint y: 119, endPoint x: 311, endPoint y: 106, distance: 31.9
click at [282, 118] on span "Now" at bounding box center [285, 120] width 15 height 13
type input "8/25/2025 2:28 PM"
drag, startPoint x: 349, startPoint y: 68, endPoint x: 360, endPoint y: 67, distance: 11.1
click at [351, 68] on span at bounding box center [419, 65] width 225 height 12
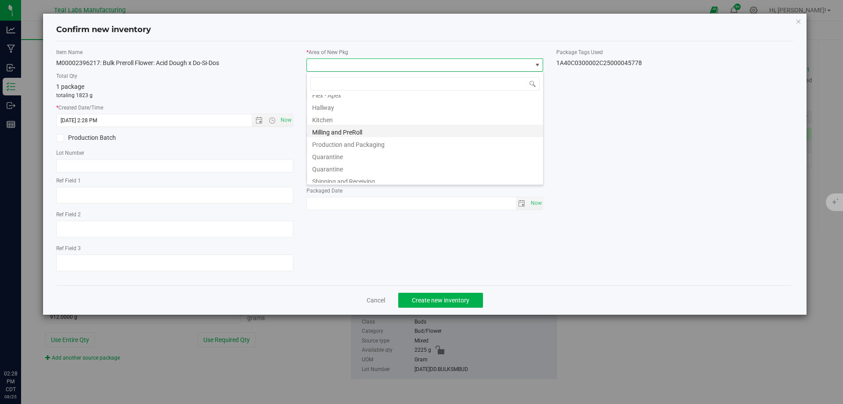
click at [350, 131] on li "Milling and PreRoll" at bounding box center [425, 131] width 236 height 12
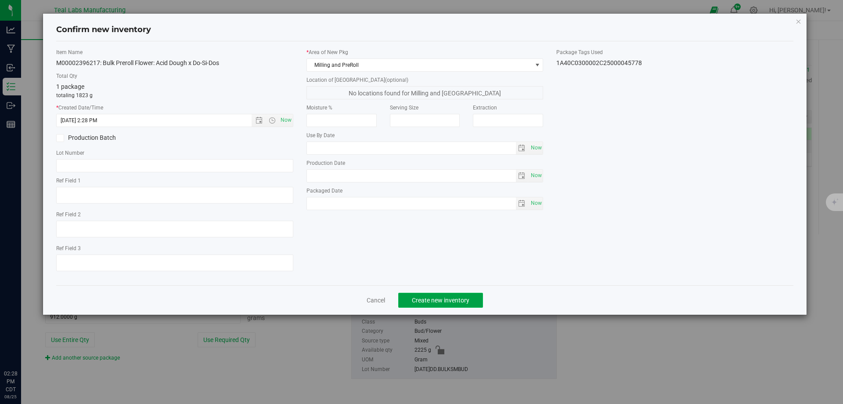
click at [432, 298] on span "Create new inventory" at bounding box center [441, 299] width 58 height 7
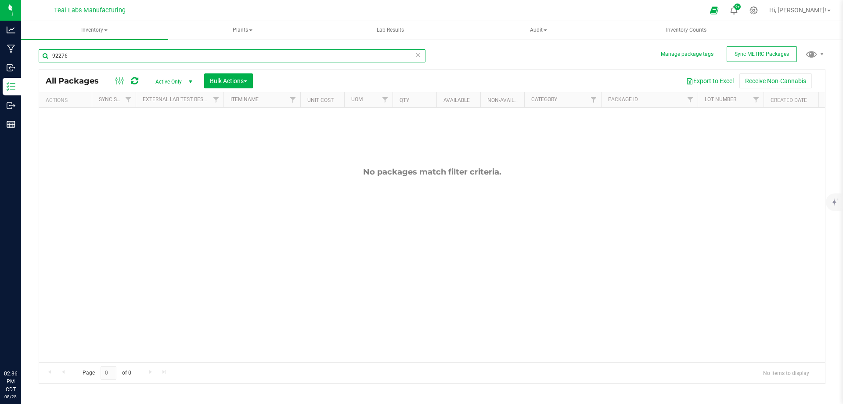
click at [112, 54] on input "92276" at bounding box center [232, 55] width 387 height 13
type input "92279"
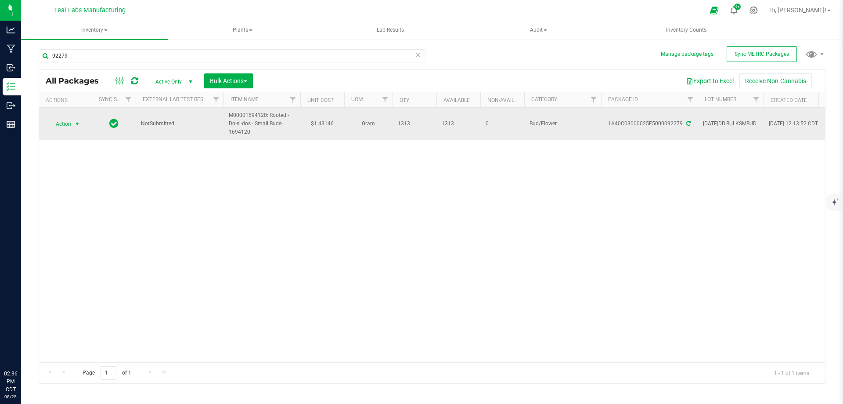
click at [65, 126] on span "Action" at bounding box center [60, 124] width 24 height 12
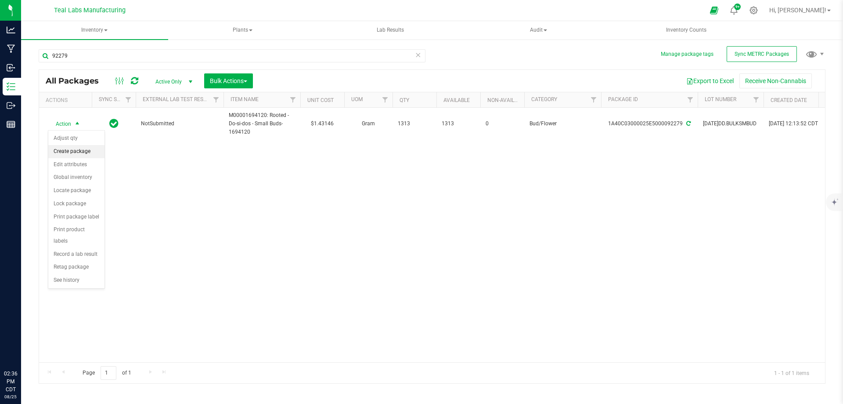
click at [71, 151] on li "Create package" at bounding box center [76, 151] width 56 height 13
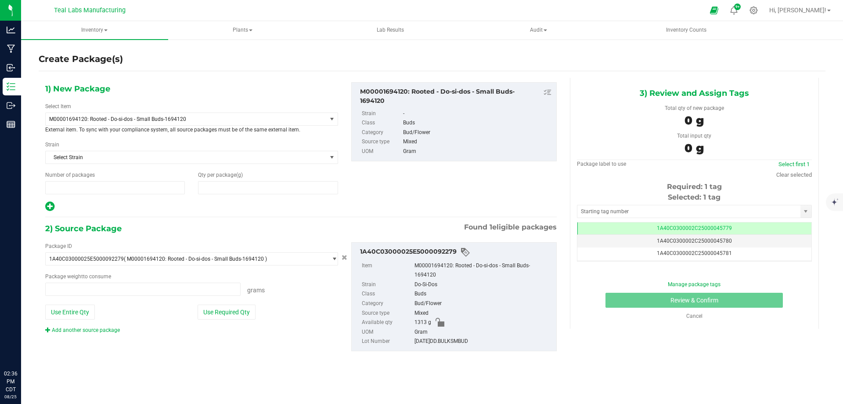
type input "1"
type input "0.0000"
type input "0.0000 g"
click at [99, 330] on link "Add another source package" at bounding box center [82, 330] width 75 height 6
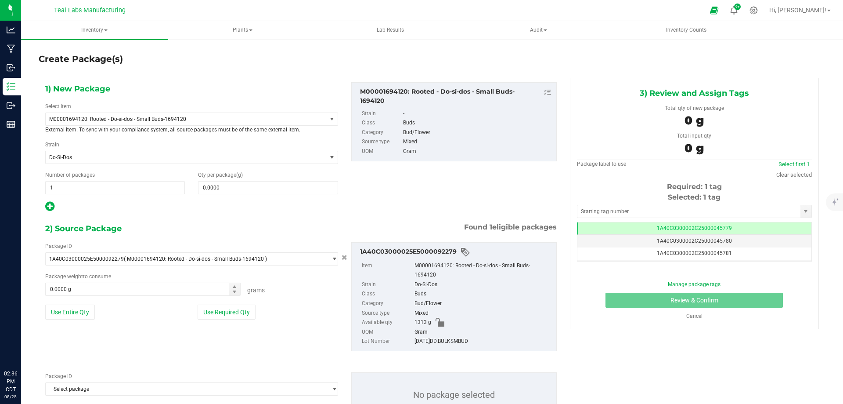
click at [103, 381] on div "Package ID Select package 1A40C03000025E5000092279" at bounding box center [191, 383] width 293 height 23
click at [101, 389] on span "Select package" at bounding box center [186, 389] width 281 height 12
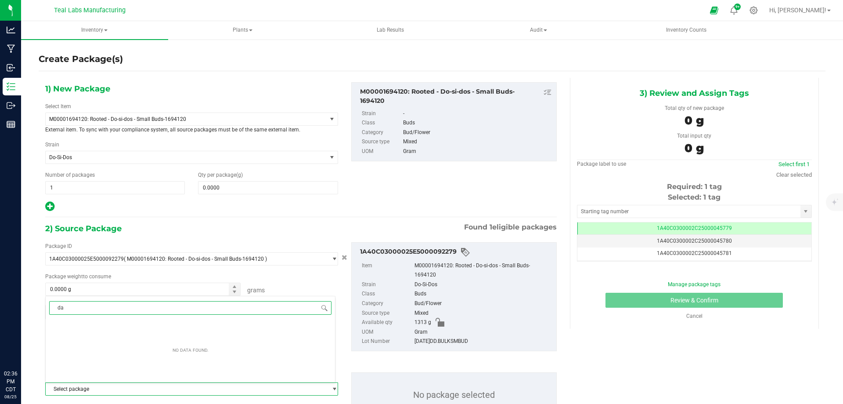
type input "d"
click at [174, 234] on div "2) Source Package Found 1 eligible packages" at bounding box center [301, 228] width 512 height 13
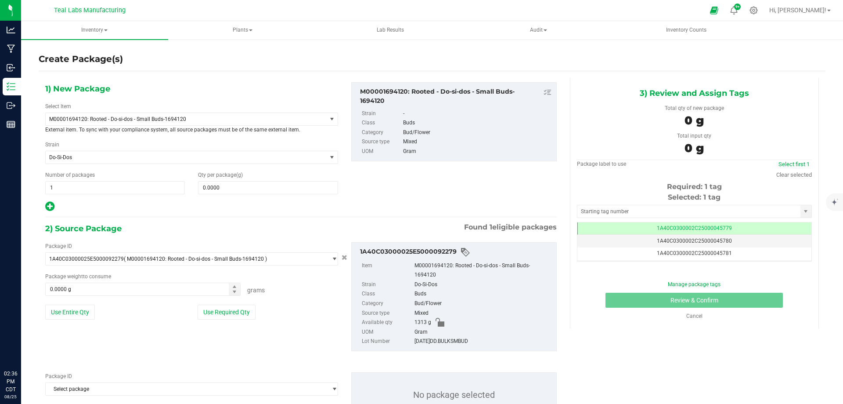
scroll to position [38, 0]
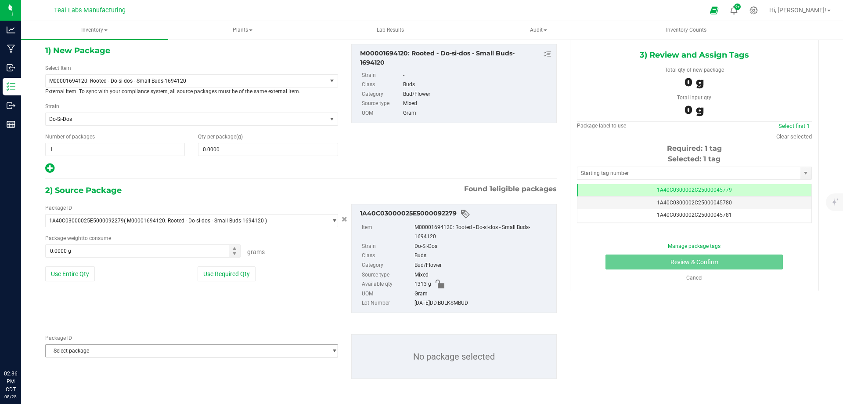
click at [97, 348] on span "Select package" at bounding box center [186, 350] width 281 height 12
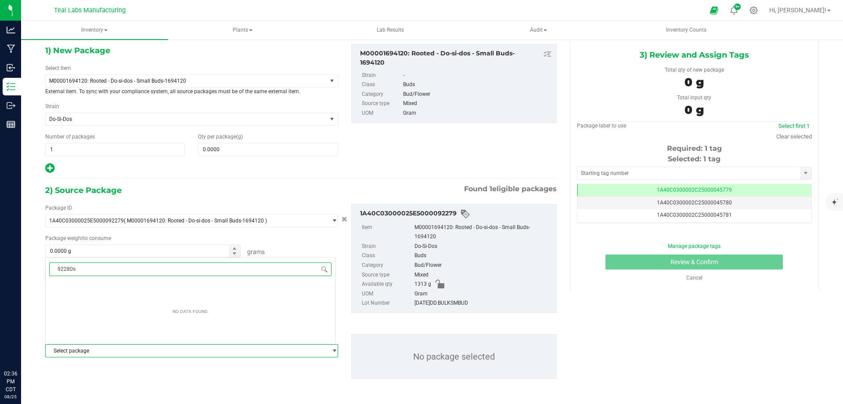
type input "92280st"
type input "starz"
click at [180, 181] on div "1) New Package Select Item M00001694120: Rooted - Do-si-dos - Small Buds-169412…" at bounding box center [301, 218] width 525 height 357
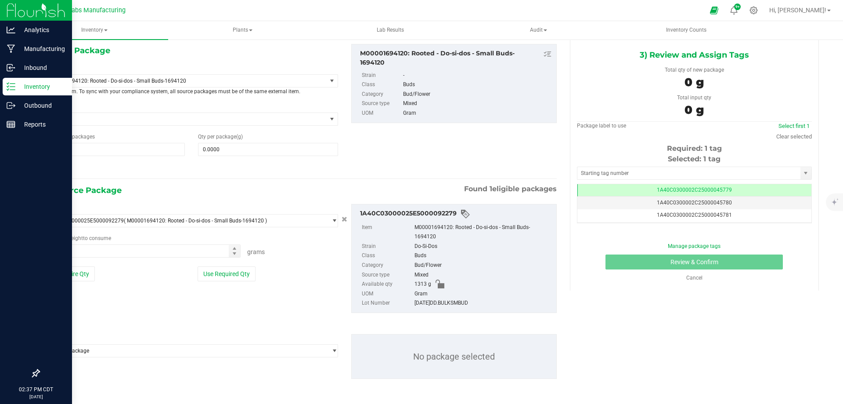
click at [3, 89] on div "Inventory" at bounding box center [37, 87] width 69 height 18
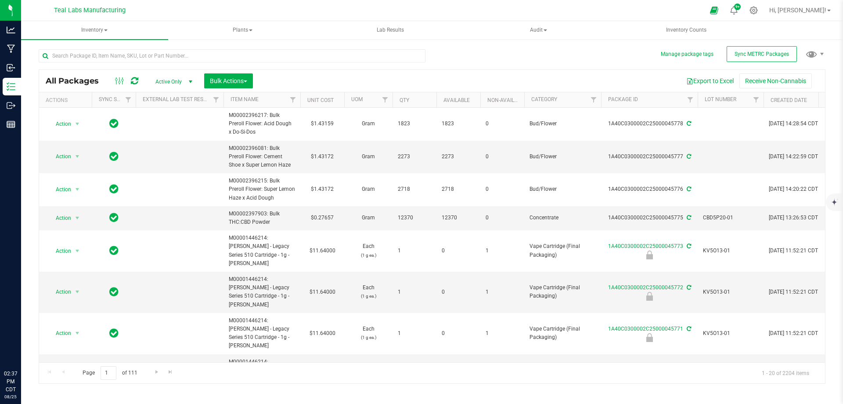
click at [194, 63] on div at bounding box center [232, 59] width 387 height 20
click at [194, 56] on input "text" at bounding box center [232, 55] width 387 height 13
type input "92280"
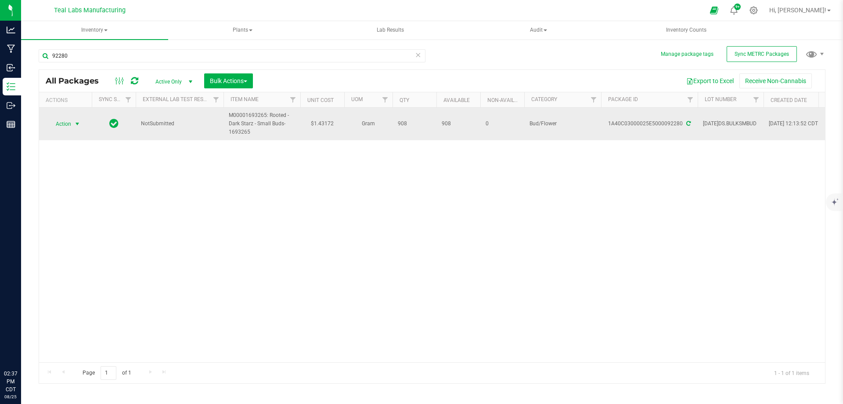
click at [74, 125] on span "select" at bounding box center [77, 123] width 7 height 7
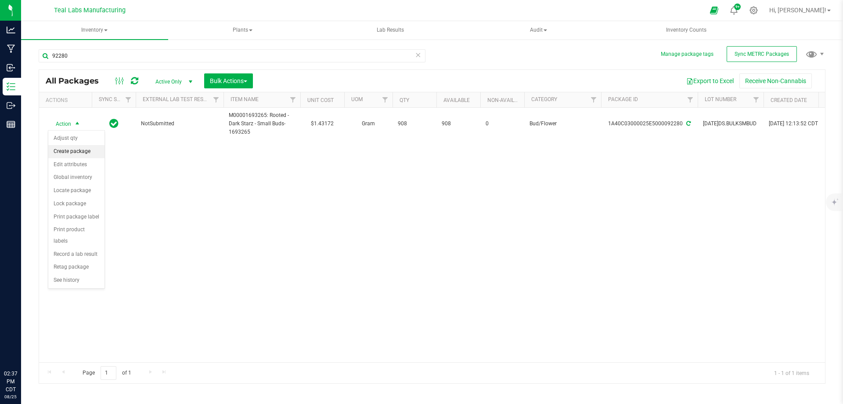
click at [64, 155] on li "Create package" at bounding box center [76, 151] width 56 height 13
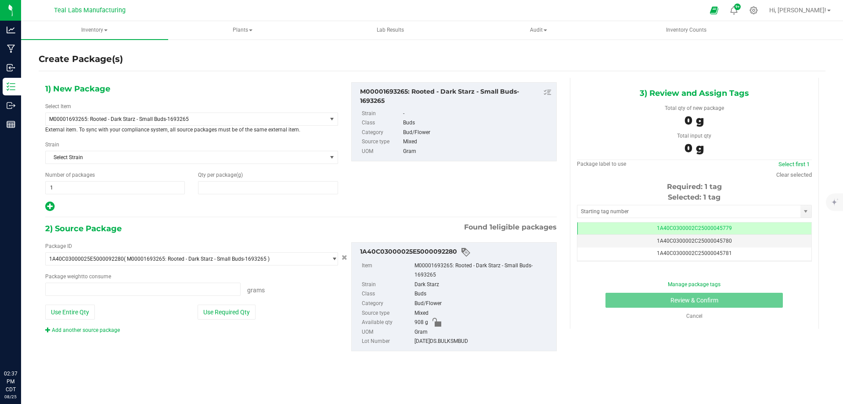
type input "0.0000"
type input "0.0000 g"
click at [95, 335] on div "Package ID 1A40C03000025E5000092280 ( M00001693265: Rooted - Dark Starz - Small…" at bounding box center [301, 296] width 525 height 123
click at [97, 329] on link "Add another source package" at bounding box center [82, 330] width 75 height 6
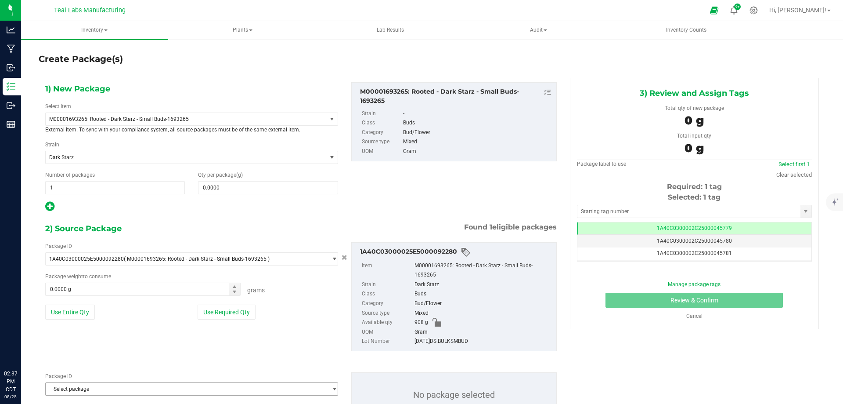
click at [107, 385] on span "Select package" at bounding box center [186, 389] width 281 height 12
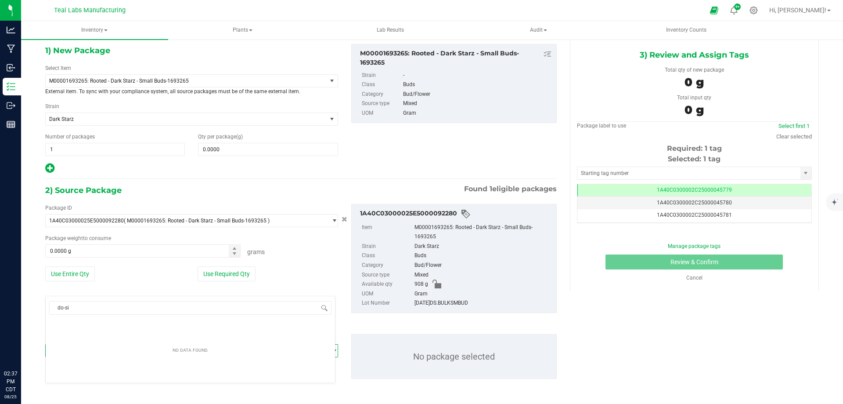
click at [312, 280] on div "Use Required Qty" at bounding box center [268, 273] width 141 height 15
click at [198, 353] on span "Select package" at bounding box center [186, 350] width 281 height 12
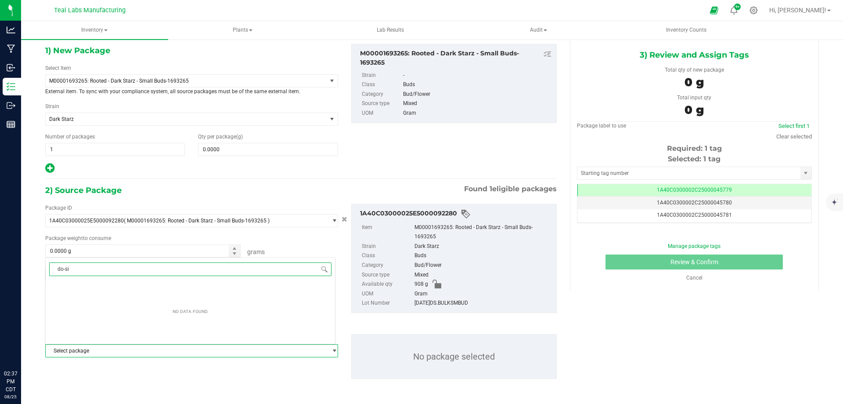
drag, startPoint x: 76, startPoint y: 266, endPoint x: 40, endPoint y: 267, distance: 35.6
click at [40, 267] on body "Analytics Manufacturing Inbound Inventory Outbound Reports 02:37 PM CDT 08/25/2…" at bounding box center [421, 202] width 843 height 404
type input "92279"
click at [235, 155] on span at bounding box center [268, 149] width 140 height 13
click at [229, 147] on input "text" at bounding box center [268, 149] width 139 height 12
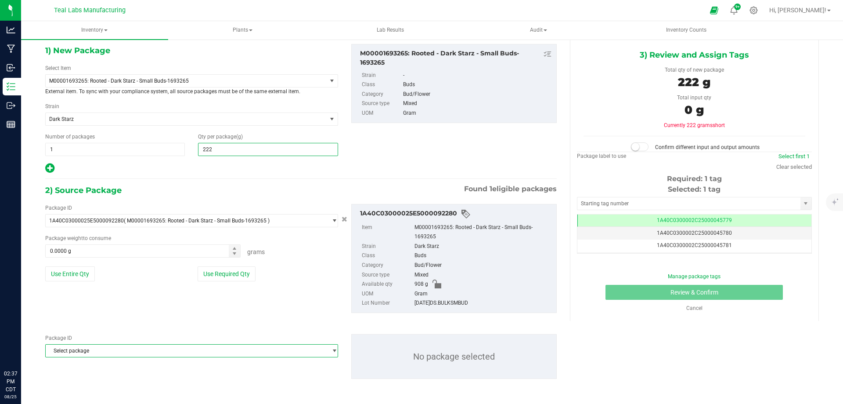
type input "2221"
type input "2,221.0000"
click at [210, 177] on div "1) New Package Select Item M00001693265: Rooted - Dark Starz - Small Buds-16932…" at bounding box center [301, 218] width 525 height 357
click at [207, 275] on button "Use Required Qty" at bounding box center [227, 273] width 58 height 15
type input "908.0000 g"
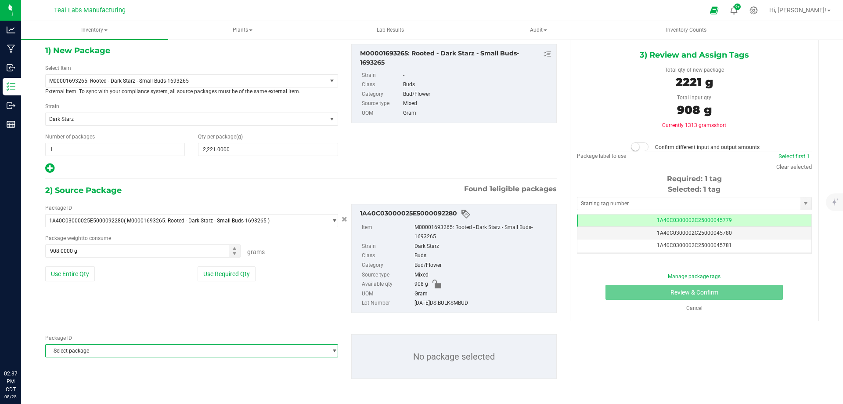
click at [178, 310] on div "Package ID 1A40C03000025E5000092280 ( M00001693265: Rooted - Dark Starz - Small…" at bounding box center [301, 258] width 525 height 123
click at [132, 355] on span "Select package" at bounding box center [186, 350] width 281 height 12
drag, startPoint x: 60, startPoint y: 271, endPoint x: 33, endPoint y: 271, distance: 27.2
click at [33, 271] on body "Analytics Manufacturing Inbound Inventory Outbound Reports 02:37 PM CDT 08/25/2…" at bounding box center [421, 202] width 843 height 404
type input "d"
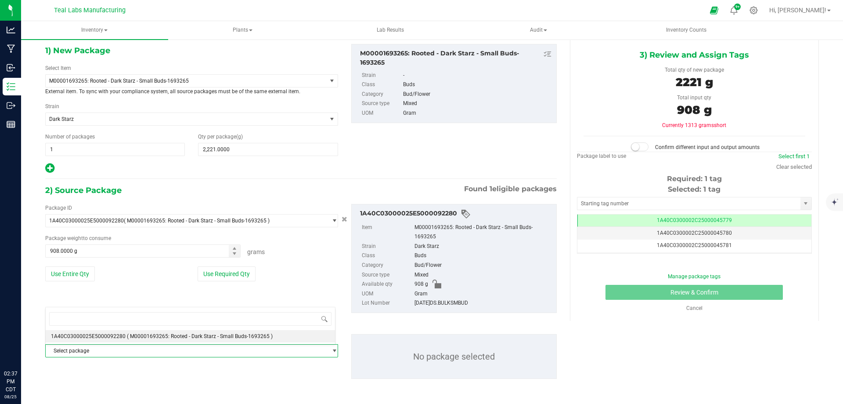
click at [259, 166] on div at bounding box center [191, 167] width 293 height 11
click at [144, 354] on span "Select package" at bounding box center [186, 350] width 281 height 12
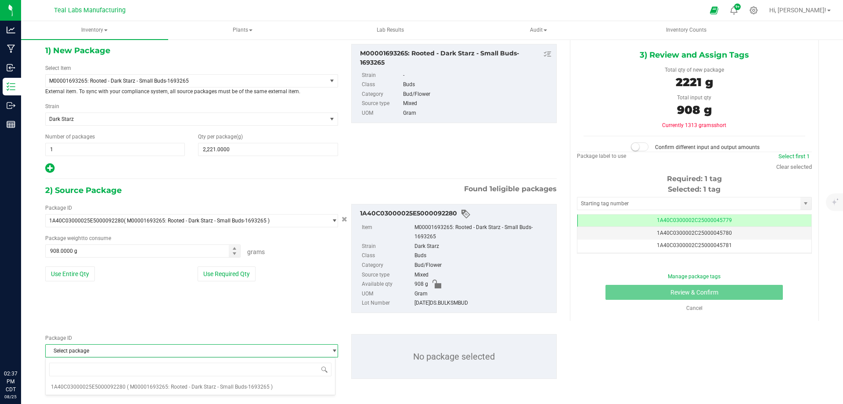
click at [191, 311] on div "Package ID 1A40C03000025E5000092280 ( M00001693265: Rooted - Dark Starz - Small…" at bounding box center [301, 258] width 525 height 123
click at [176, 344] on span "Select package" at bounding box center [186, 350] width 281 height 12
click at [174, 328] on div "Package ID Select package 1A40C03000025E5000092280 No package selected" at bounding box center [301, 356] width 525 height 59
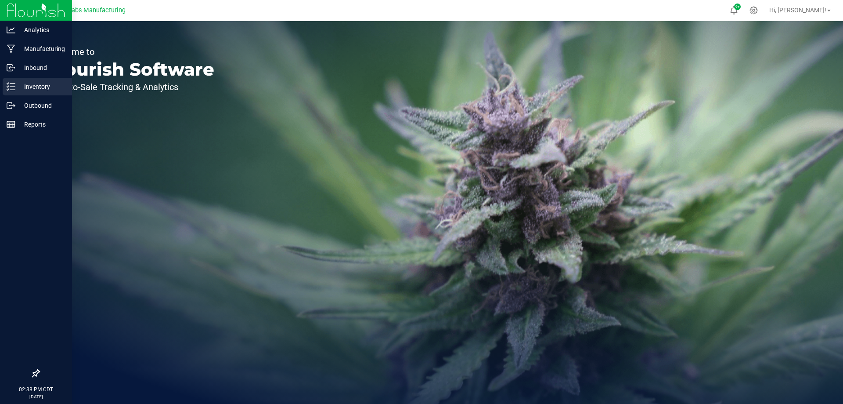
click at [30, 90] on p "Inventory" at bounding box center [41, 86] width 53 height 11
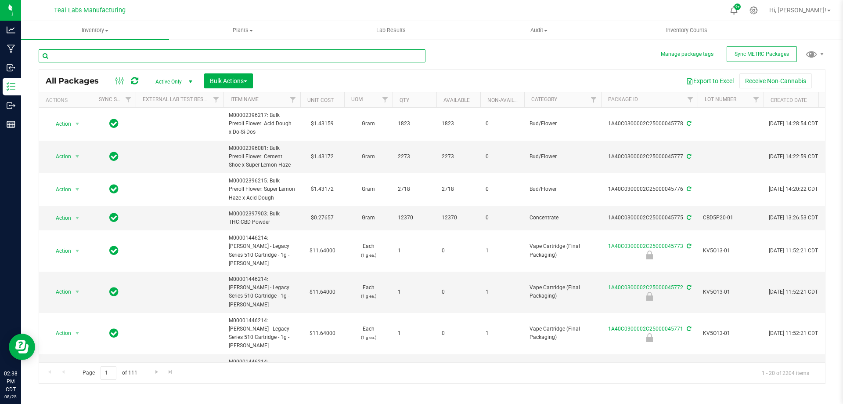
click at [147, 57] on input "text" at bounding box center [232, 55] width 387 height 13
type input "dark st"
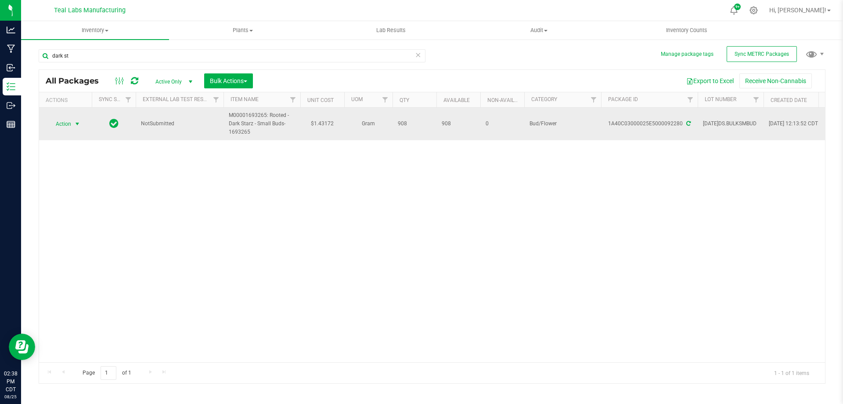
click at [67, 125] on span "Action" at bounding box center [60, 124] width 24 height 12
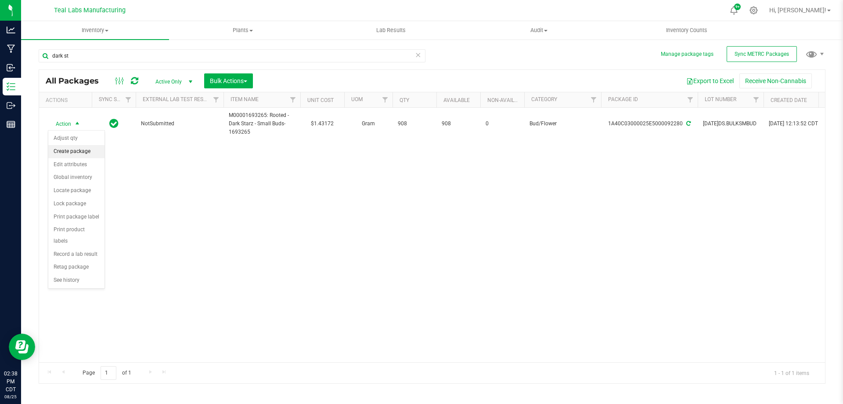
click at [71, 152] on li "Create package" at bounding box center [76, 151] width 56 height 13
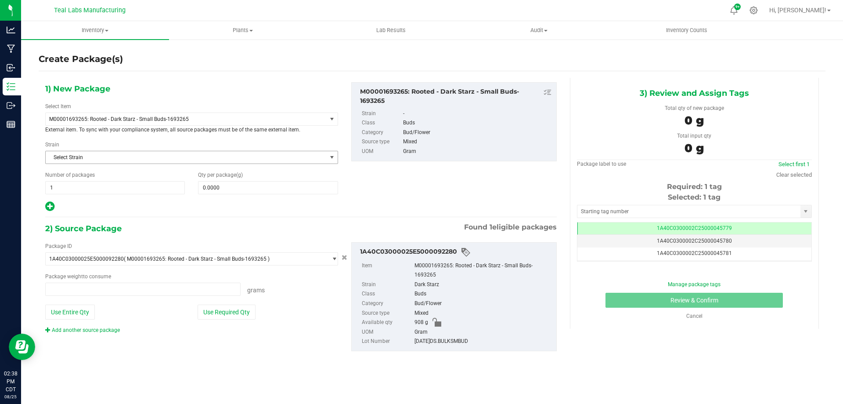
type input "0.0000 g"
click at [93, 326] on div "Add another source package" at bounding box center [89, 330] width 88 height 8
click at [91, 330] on link "Add another source package" at bounding box center [82, 330] width 75 height 6
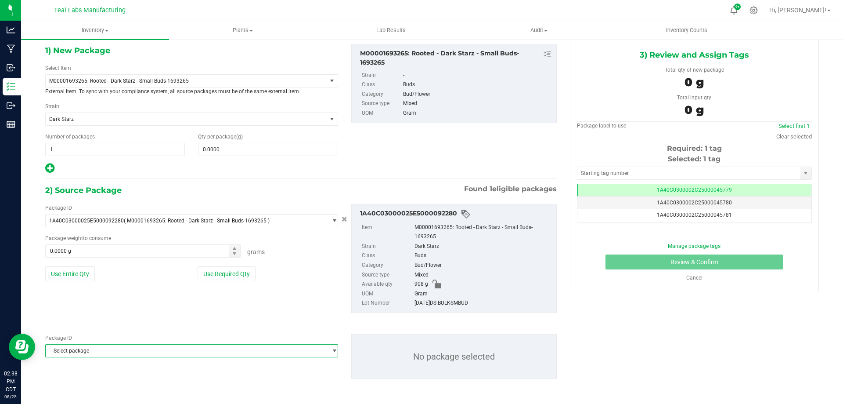
click at [105, 350] on span "Select package" at bounding box center [186, 350] width 281 height 12
type input "do-si"
click at [109, 329] on div "Package ID Select package No package selected" at bounding box center [299, 356] width 520 height 59
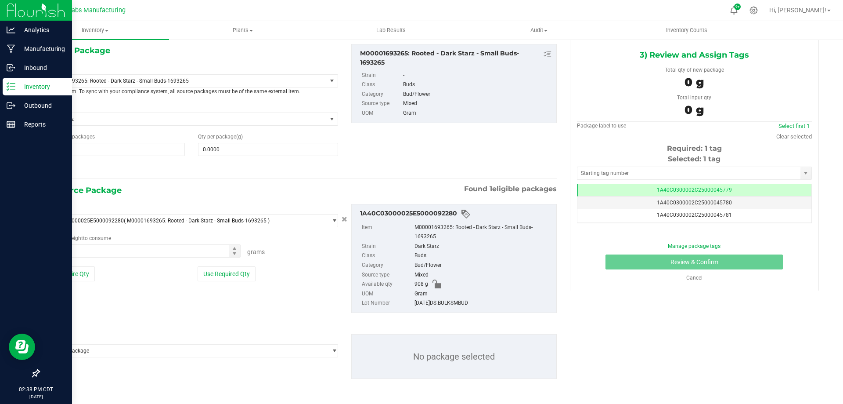
click at [18, 91] on p "Inventory" at bounding box center [41, 86] width 53 height 11
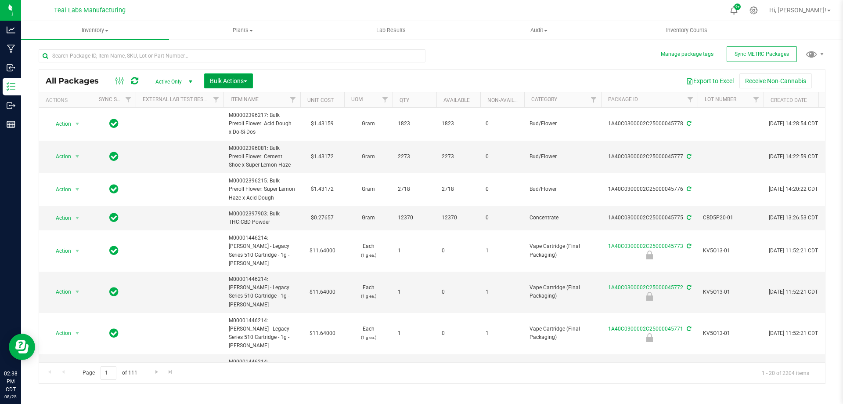
click at [227, 78] on span "Bulk Actions" at bounding box center [228, 80] width 37 height 7
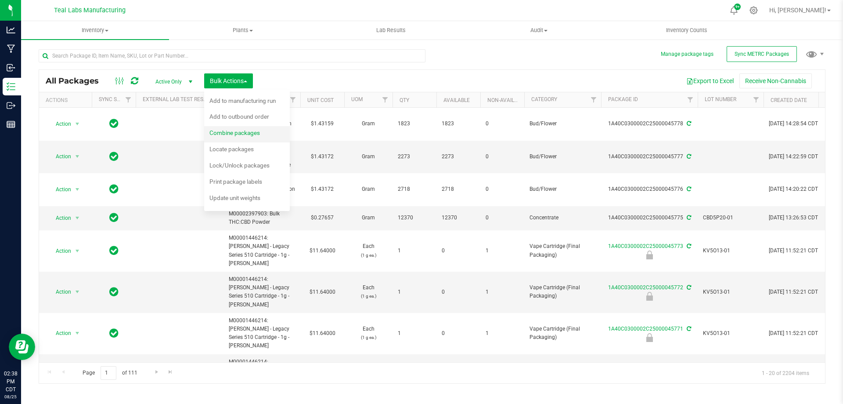
click at [238, 137] on div "Combine packages" at bounding box center [240, 134] width 62 height 14
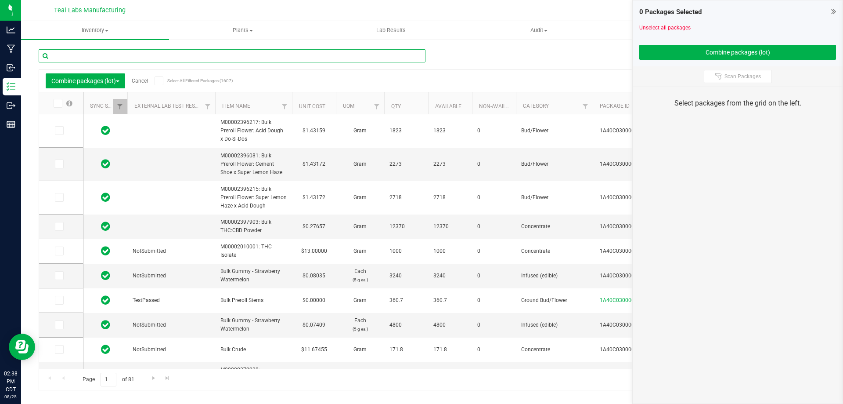
click at [133, 57] on input "text" at bounding box center [232, 55] width 387 height 13
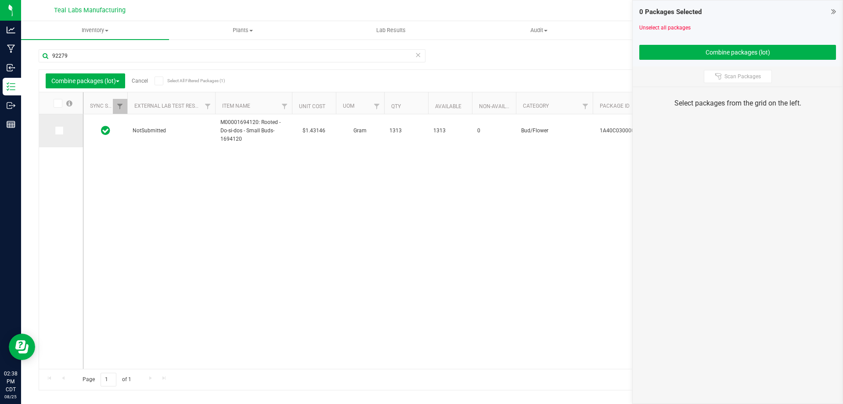
click at [61, 128] on span at bounding box center [59, 130] width 9 height 9
click at [0, 0] on input "checkbox" at bounding box center [0, 0] width 0 height 0
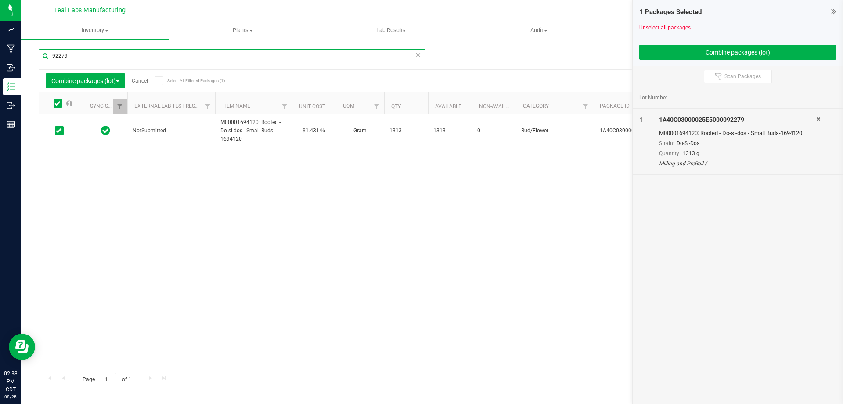
drag, startPoint x: 79, startPoint y: 55, endPoint x: 43, endPoint y: 56, distance: 35.1
click at [43, 56] on input "92279" at bounding box center [232, 55] width 387 height 13
type input "92280"
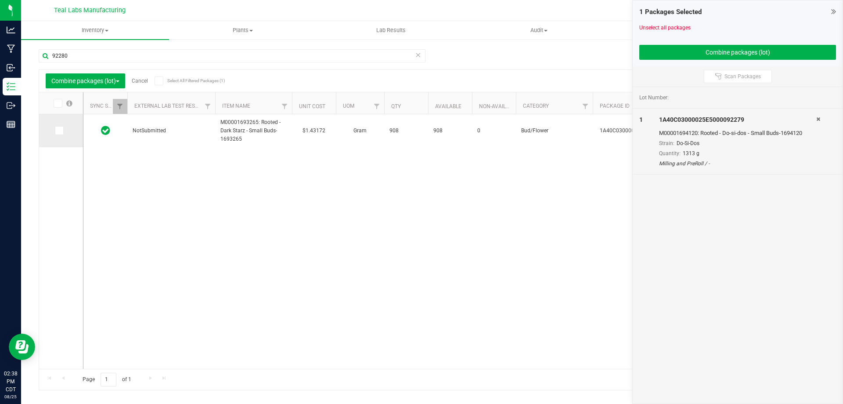
click at [59, 130] on icon at bounding box center [59, 130] width 6 height 0
click at [0, 0] on input "checkbox" at bounding box center [0, 0] width 0 height 0
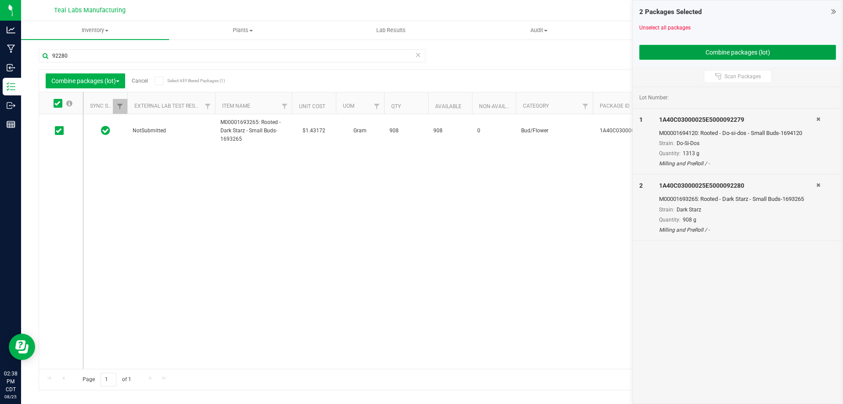
click at [743, 51] on button "Combine packages (lot)" at bounding box center [737, 52] width 197 height 15
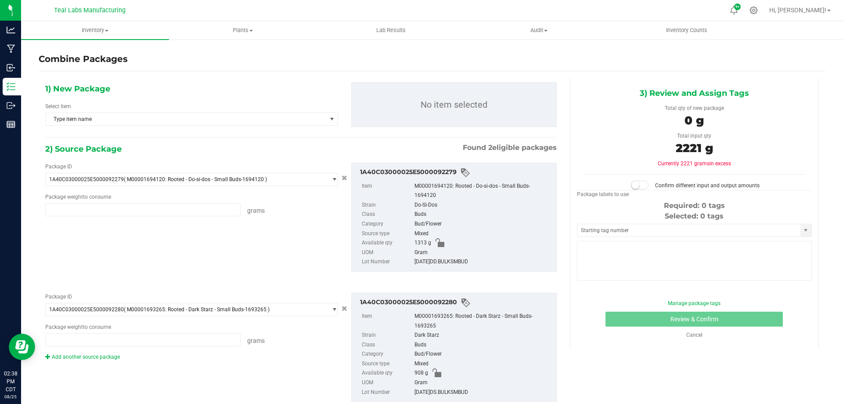
type input "1313.0000 g"
type input "908.0000 g"
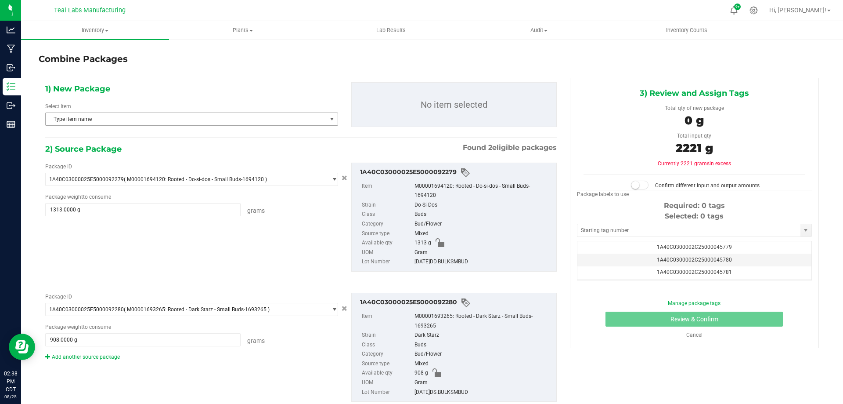
click at [124, 118] on span "Type item name" at bounding box center [186, 119] width 281 height 12
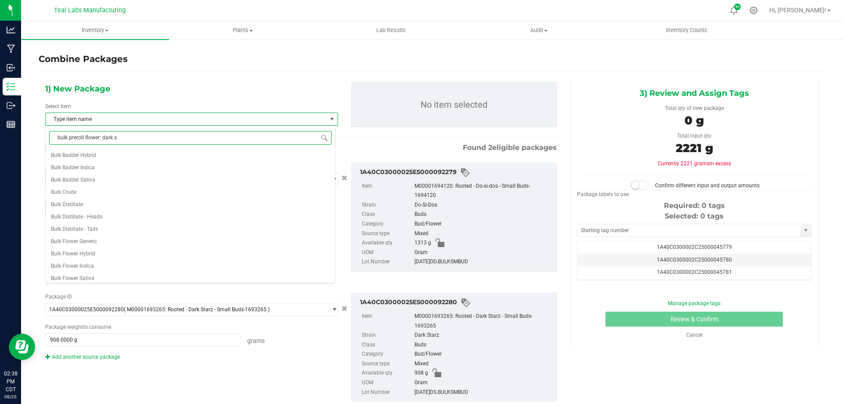
type input "bulk preroll flower: dark st"
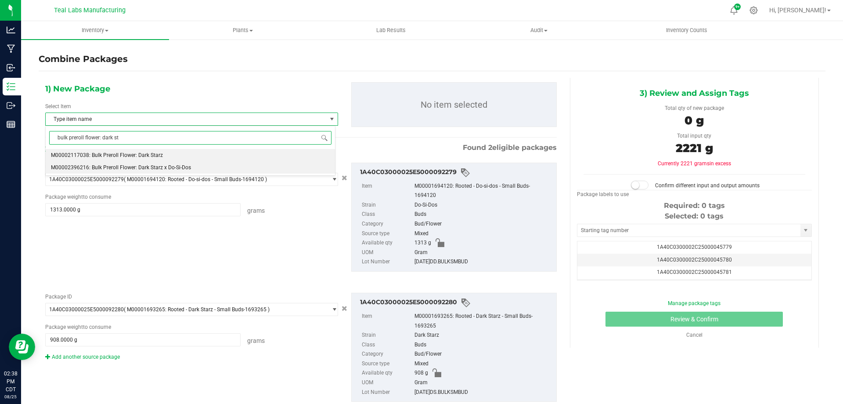
click at [155, 171] on li "M00002396216: Bulk Preroll Flower: Dark Starz x Do-Si-Dos" at bounding box center [190, 167] width 289 height 12
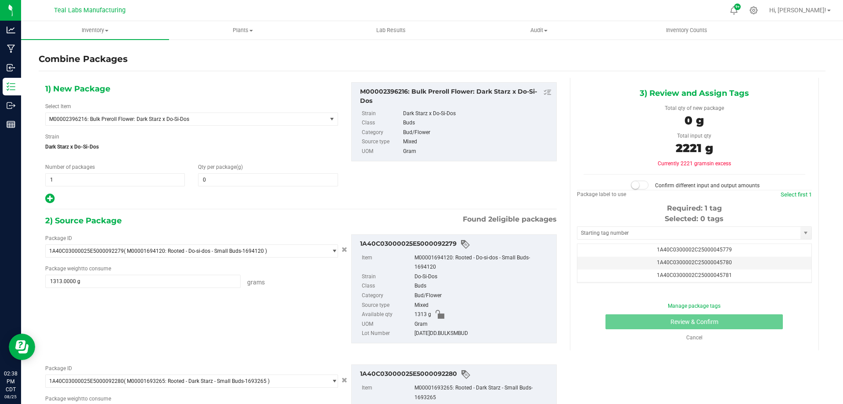
click at [199, 195] on div at bounding box center [191, 198] width 293 height 11
click at [225, 181] on span at bounding box center [268, 179] width 140 height 13
type input "2221"
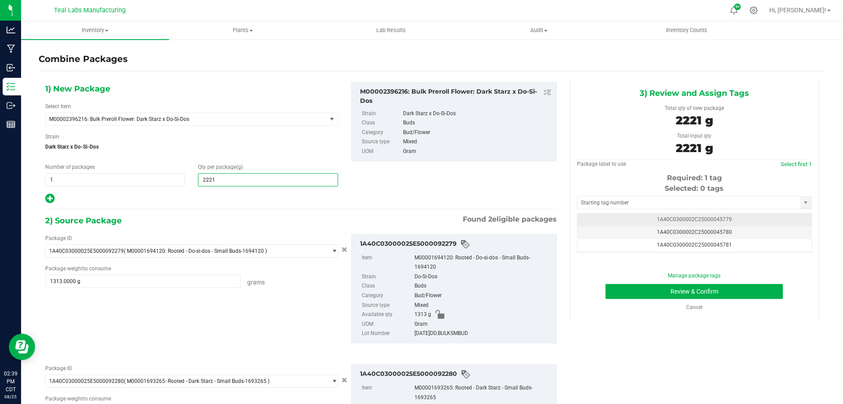
type input "2,221"
click at [680, 221] on span "1A40C0300002C25000045779" at bounding box center [694, 219] width 75 height 6
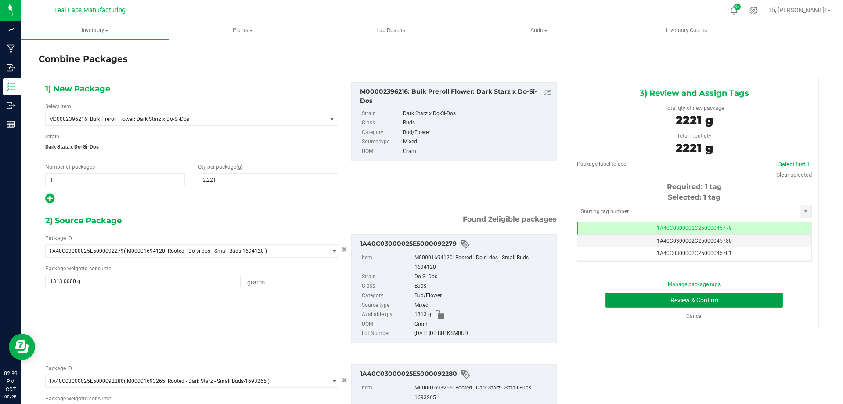
click at [625, 297] on button "Review & Confirm" at bounding box center [694, 299] width 177 height 15
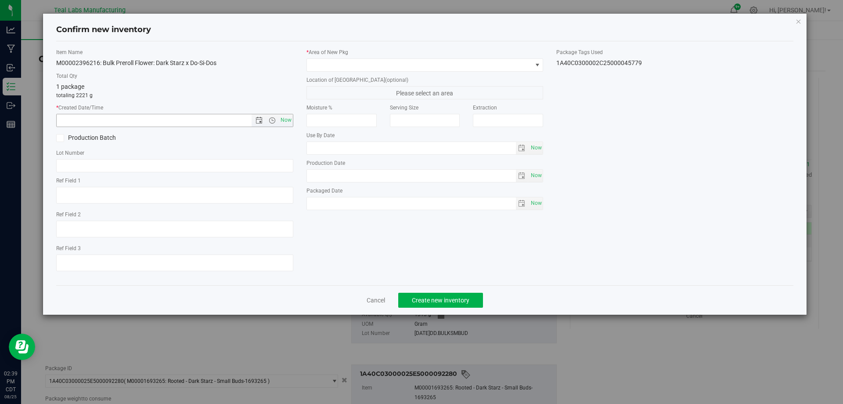
click at [294, 119] on div "Item Name M00002396216: Bulk Preroll Flower: Dark Starz x Do-Si-Dos Total Qty 1…" at bounding box center [175, 163] width 250 height 230
click at [292, 118] on span "Now" at bounding box center [285, 120] width 15 height 13
type input "[DATE] 2:39 PM"
click at [364, 70] on span at bounding box center [419, 65] width 225 height 12
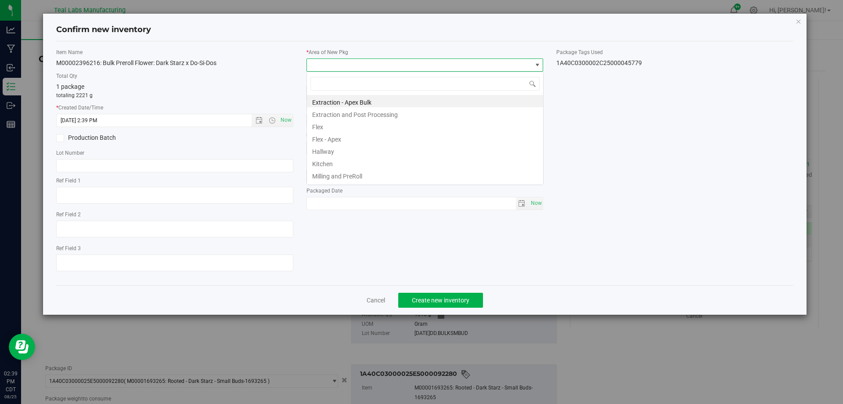
click at [379, 59] on span at bounding box center [419, 65] width 225 height 12
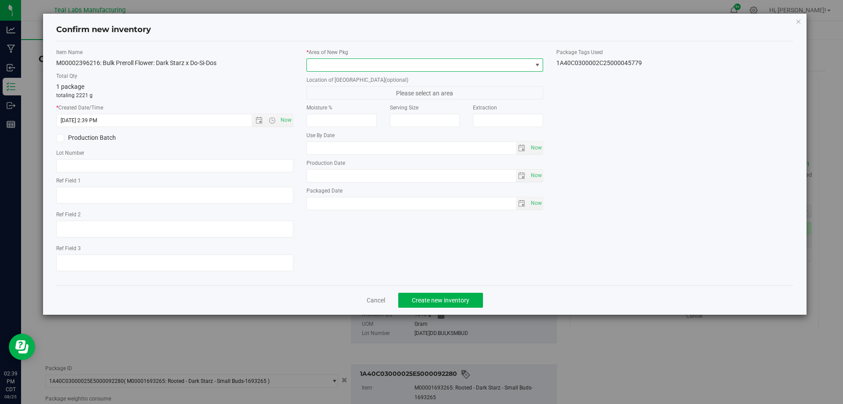
click at [372, 67] on span at bounding box center [419, 65] width 225 height 12
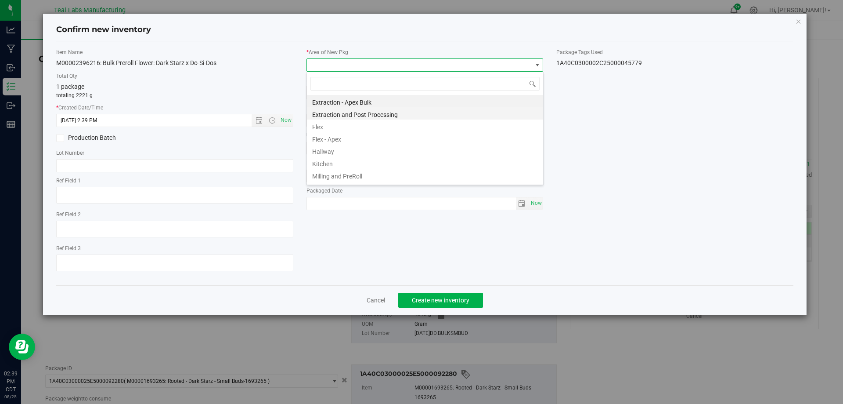
scroll to position [13, 237]
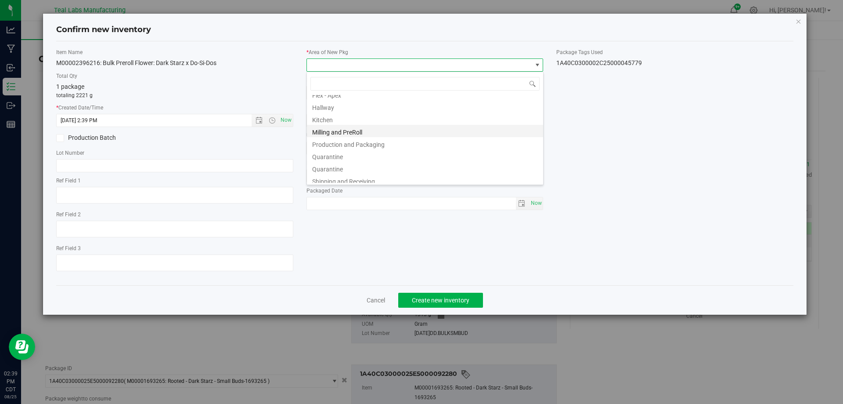
click at [354, 130] on li "Milling and PreRoll" at bounding box center [425, 131] width 236 height 12
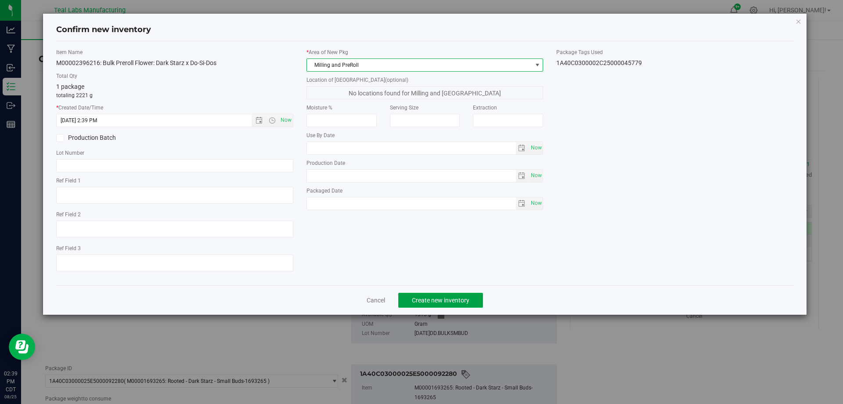
click at [441, 296] on button "Create new inventory" at bounding box center [440, 299] width 85 height 15
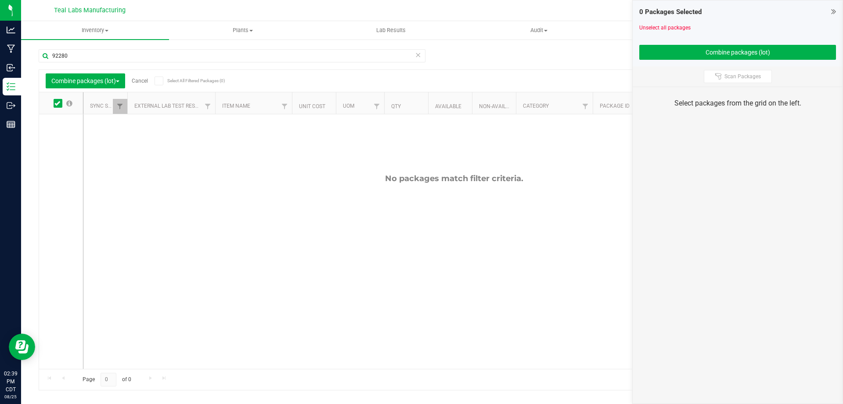
click at [137, 82] on link "Cancel" at bounding box center [140, 81] width 16 height 6
